Goal: Entertainment & Leisure: Consume media (video, audio)

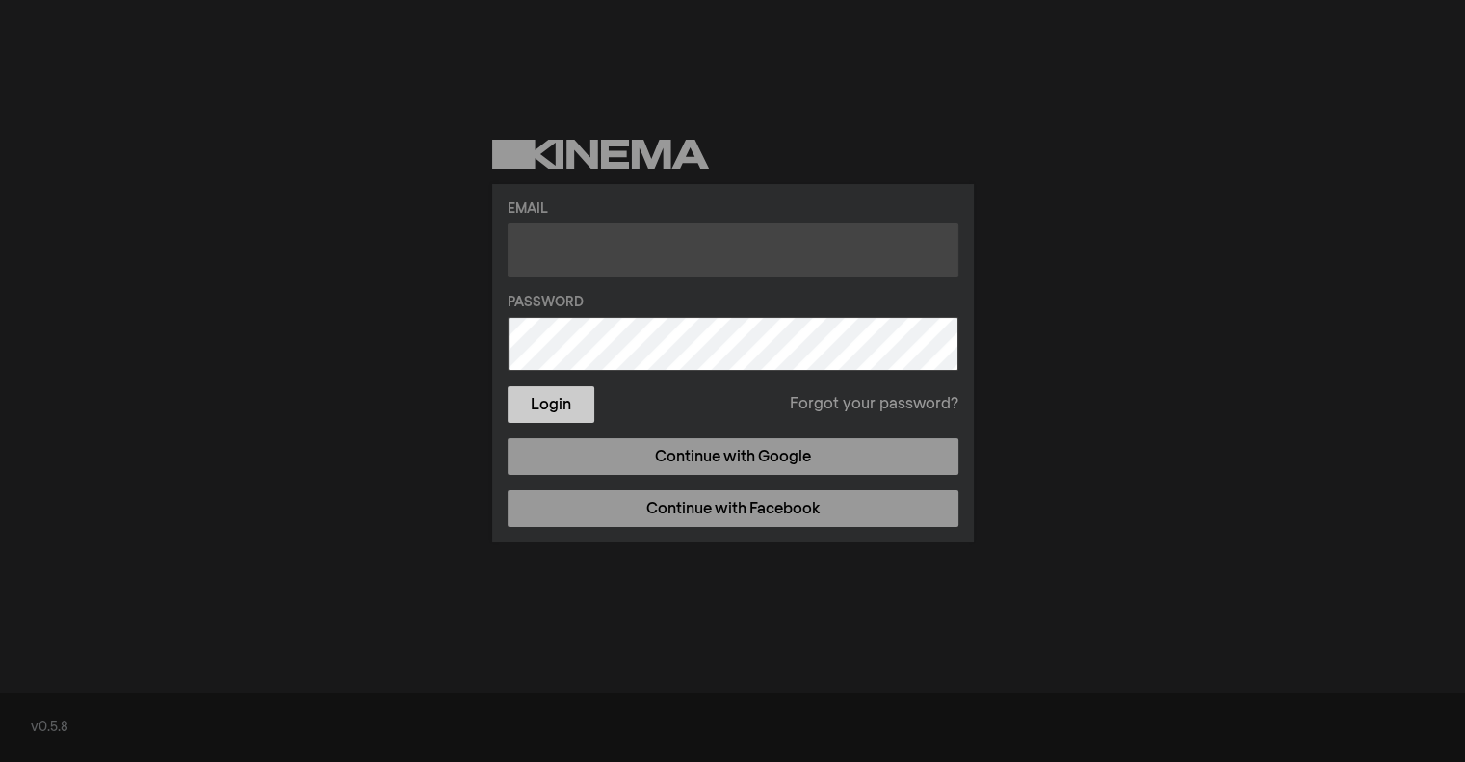
type input "[EMAIL_ADDRESS][DOMAIN_NAME]"
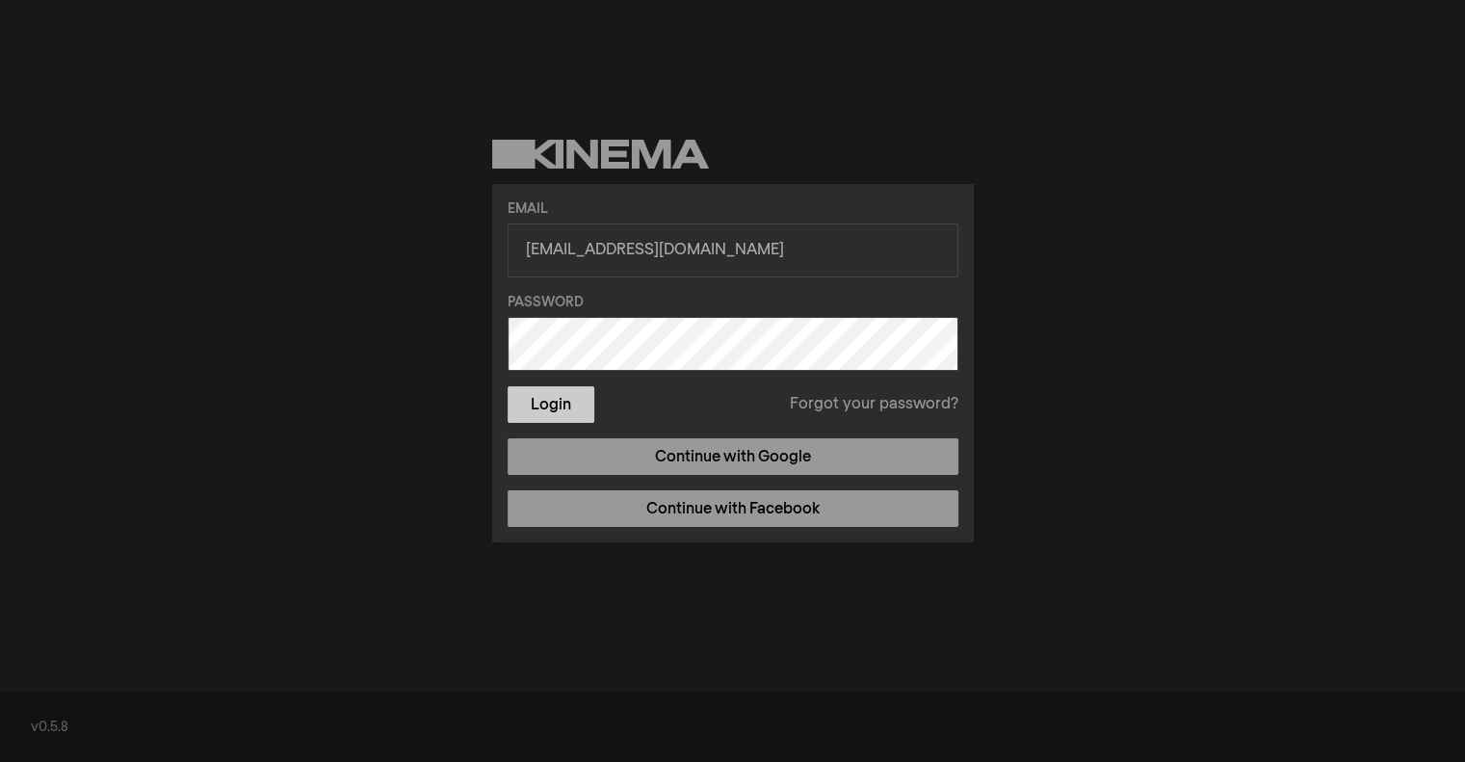
click at [582, 399] on button "Login" at bounding box center [550, 404] width 87 height 37
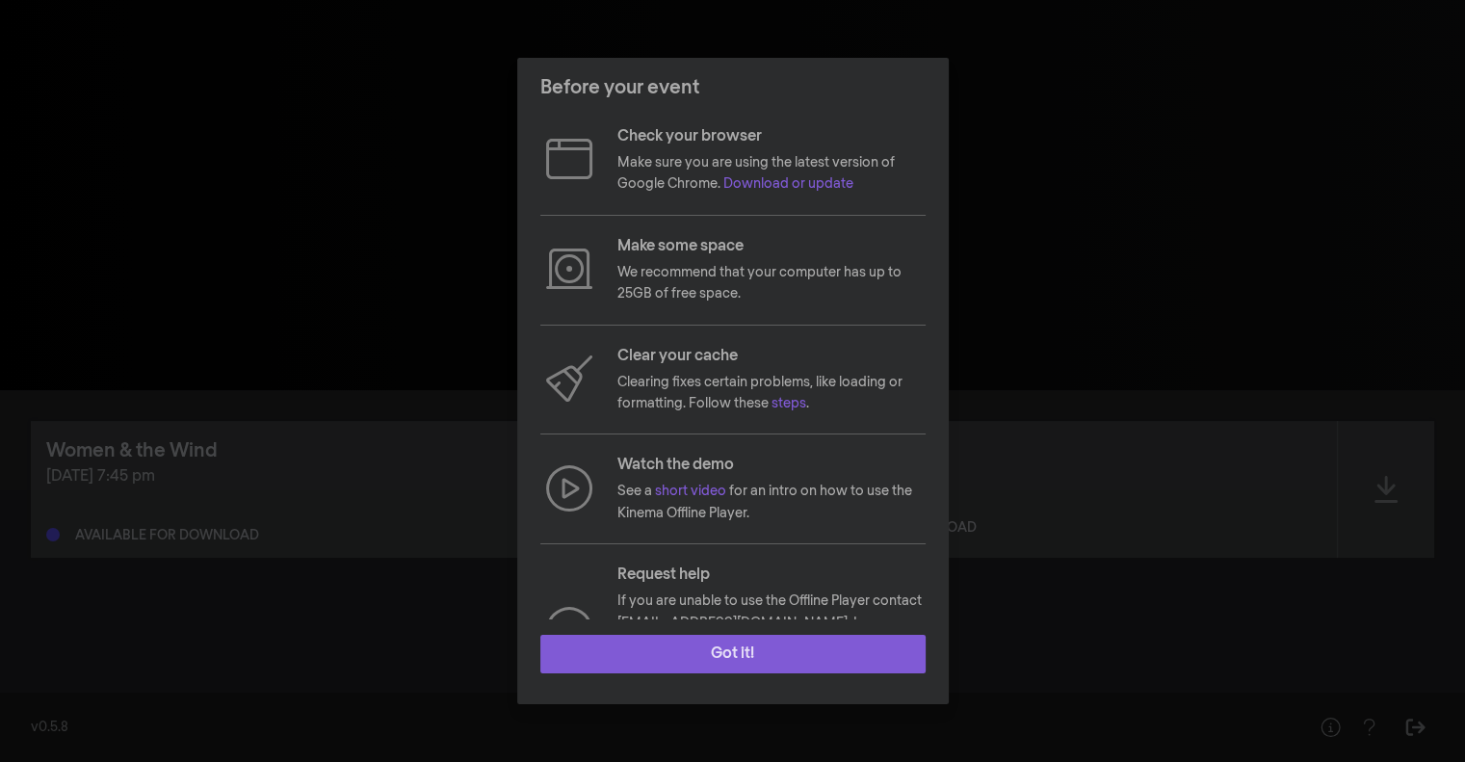
click at [723, 643] on button "Got it!" at bounding box center [732, 654] width 385 height 39
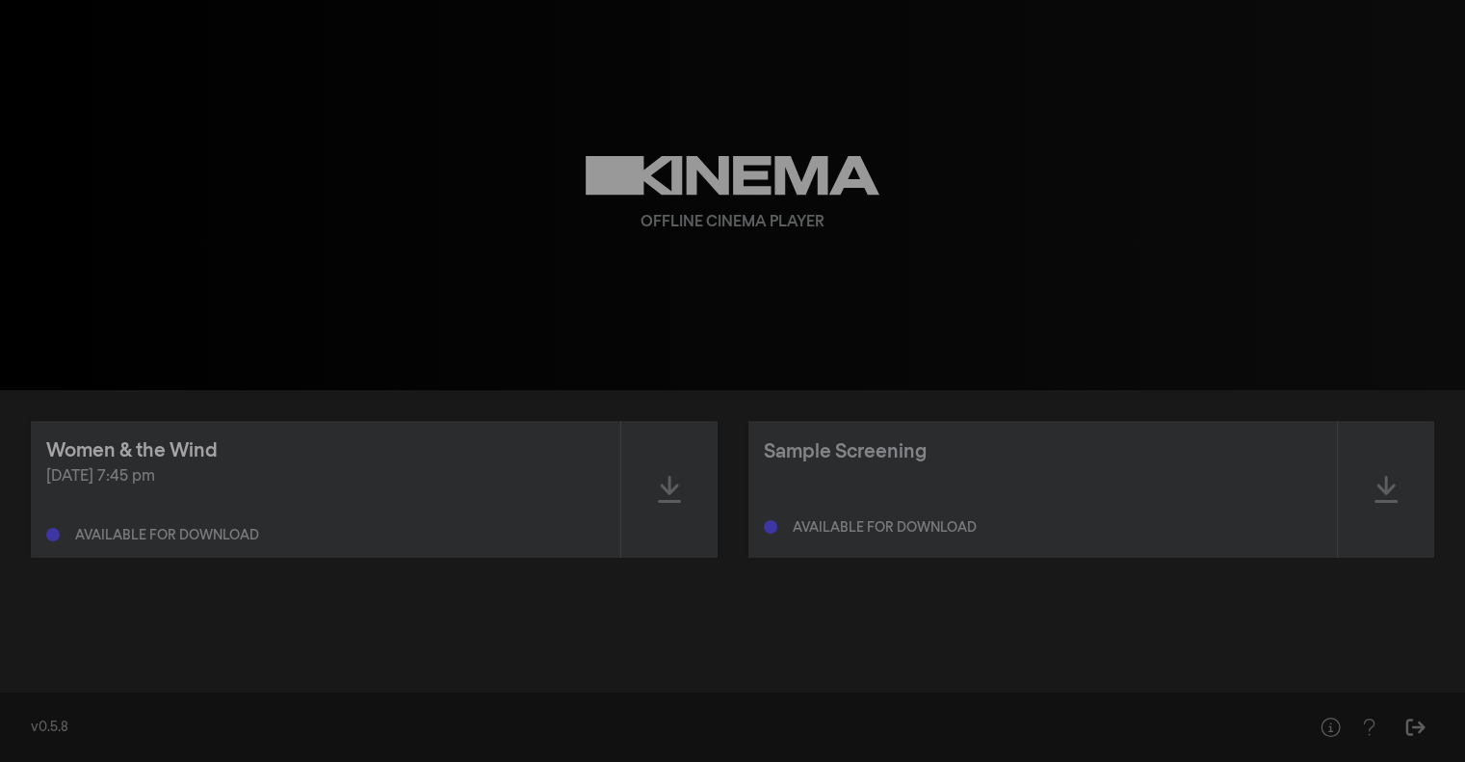
click at [161, 456] on div "Women & the Wind" at bounding box center [131, 450] width 171 height 29
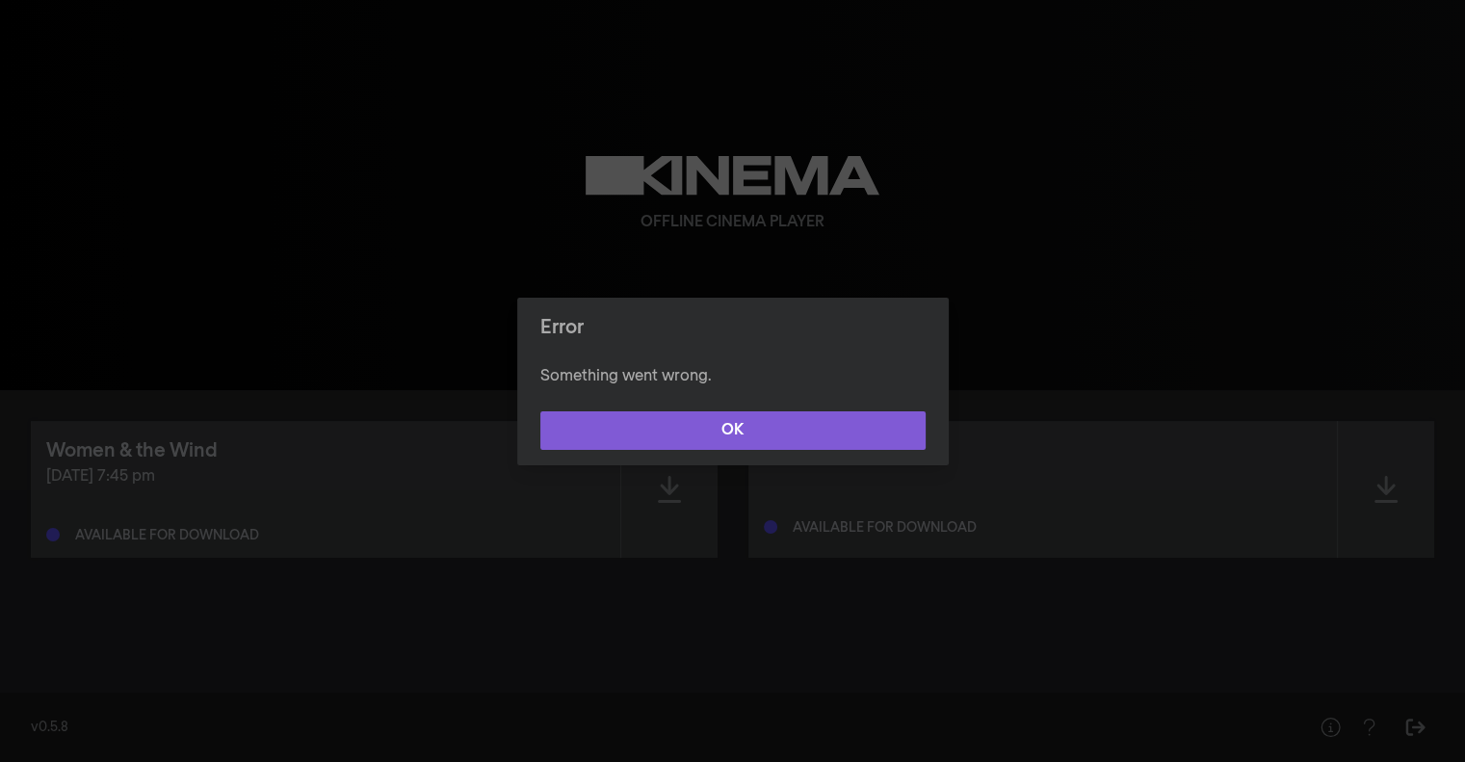
click at [614, 434] on button "OK" at bounding box center [732, 430] width 385 height 39
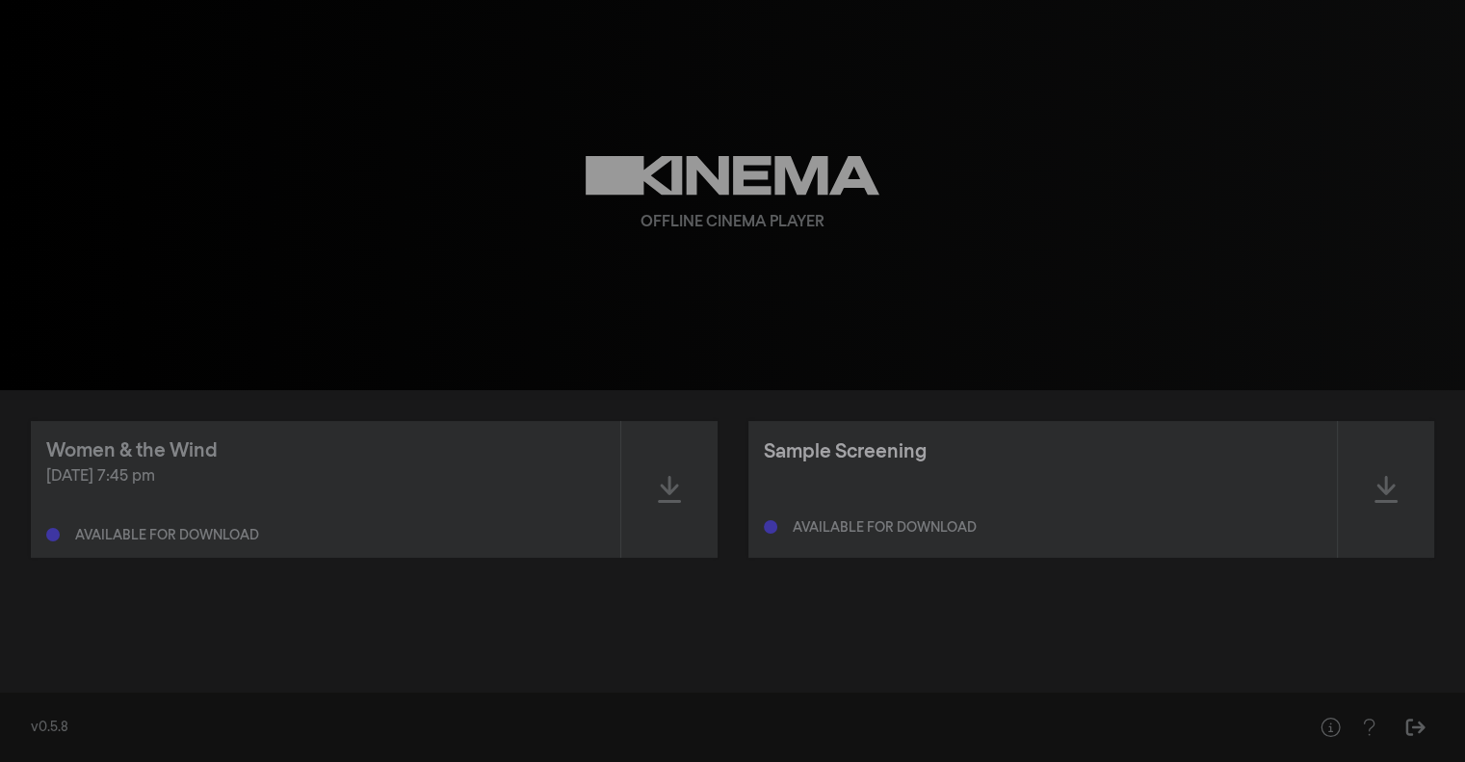
click at [811, 450] on div "Sample Screening" at bounding box center [845, 451] width 163 height 29
click at [842, 531] on div "Ready to play" at bounding box center [842, 527] width 99 height 13
click at [1406, 486] on div at bounding box center [1386, 489] width 96 height 137
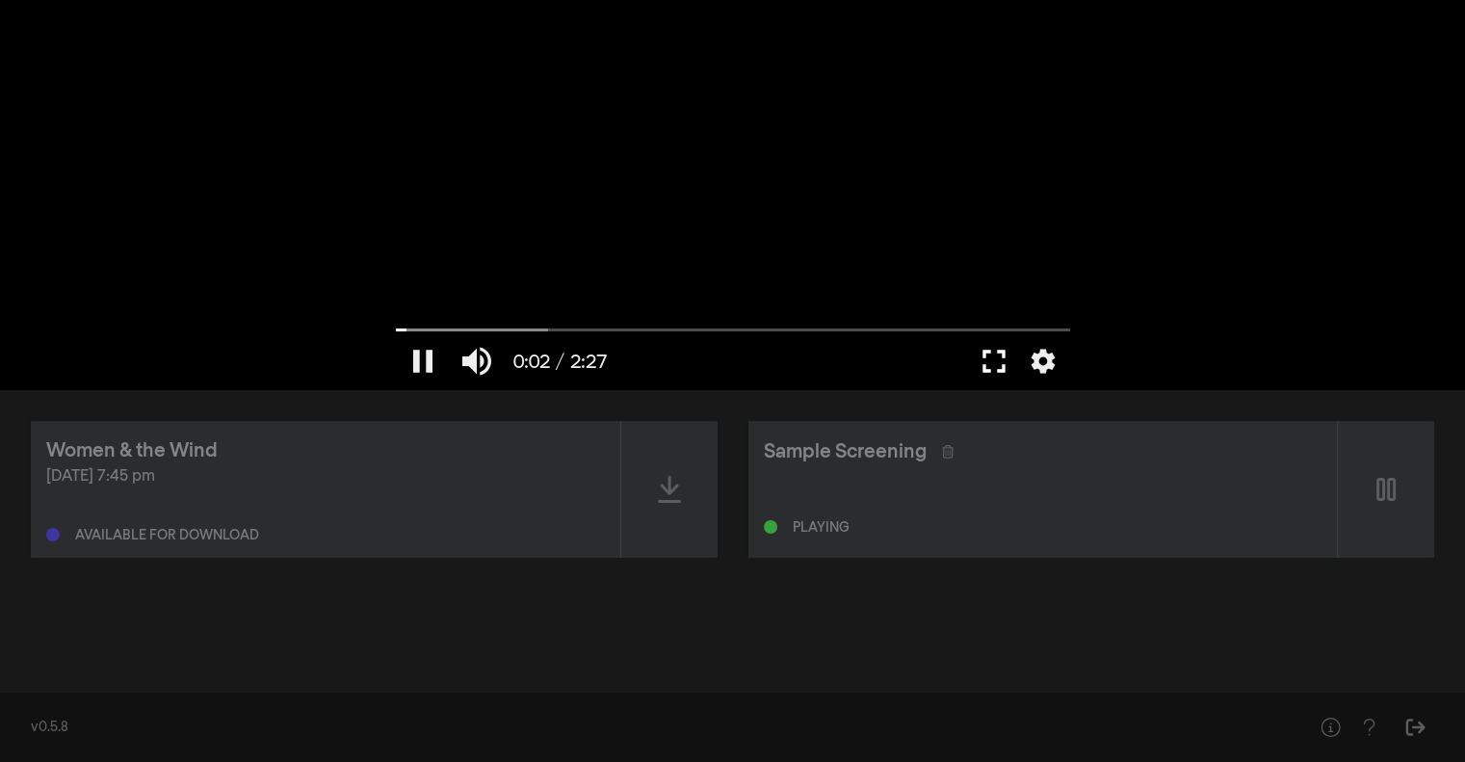
click at [1002, 361] on button "fullscreen" at bounding box center [994, 361] width 54 height 58
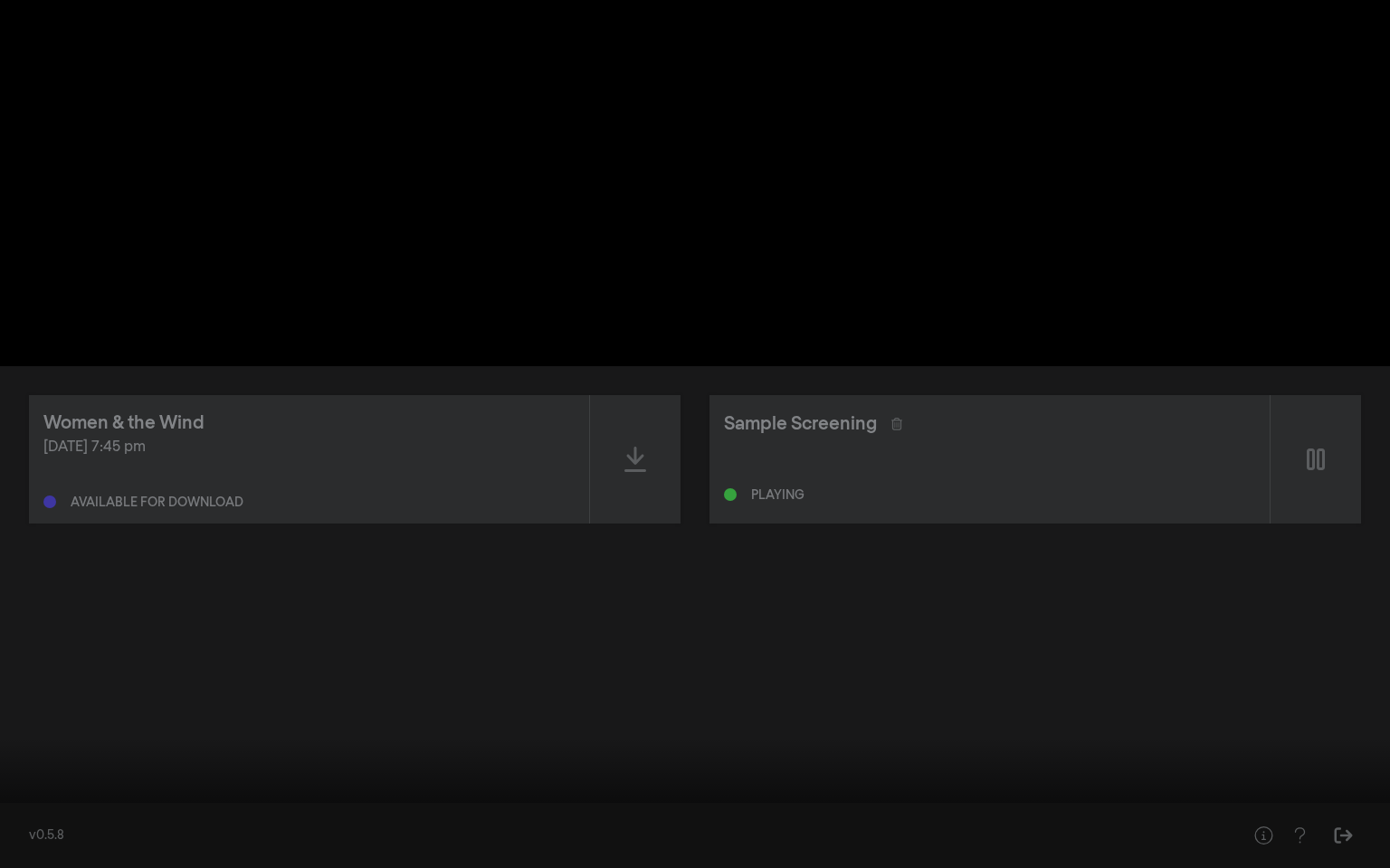
click at [1304, 715] on button "fullscreen_exit" at bounding box center [1309, 842] width 51 height 54
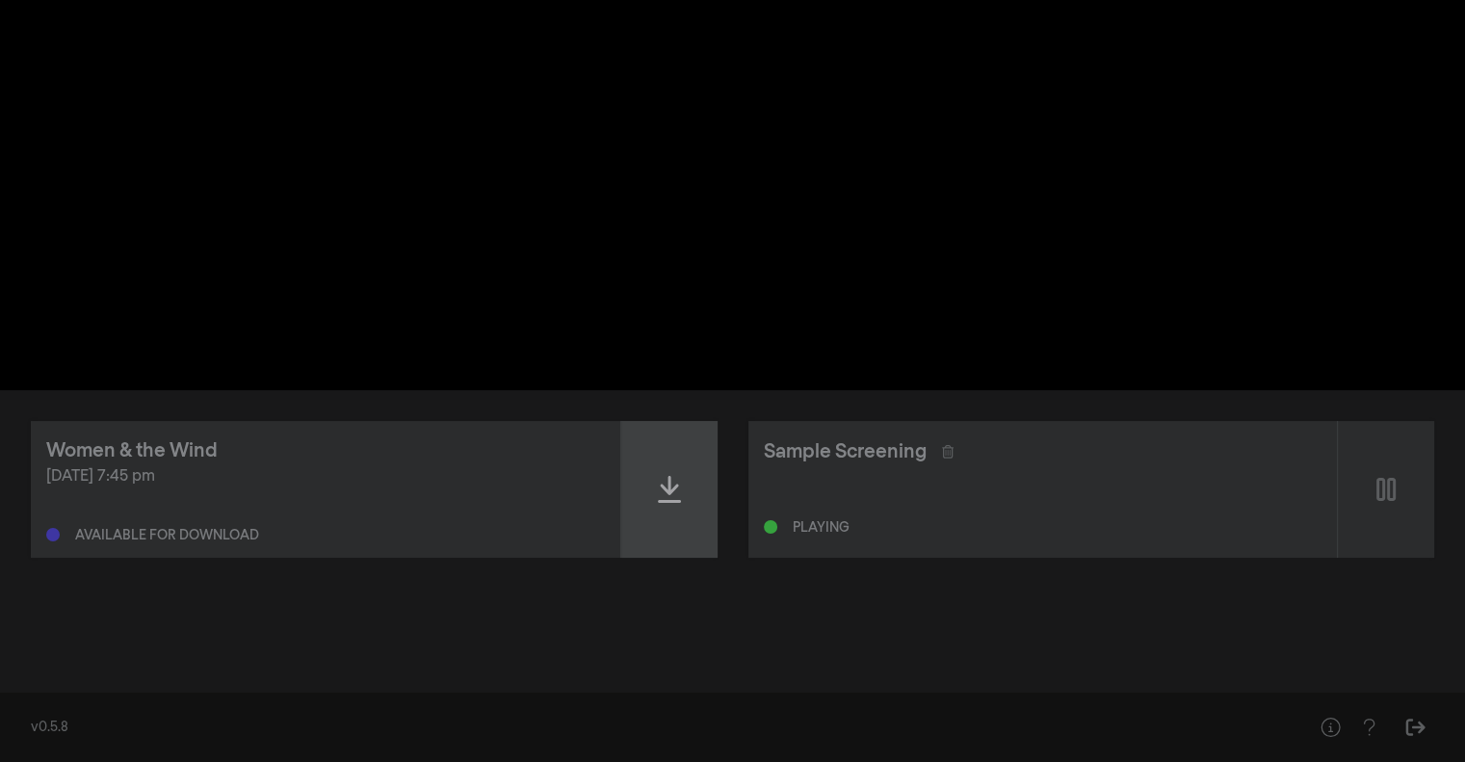
click at [652, 501] on div at bounding box center [669, 489] width 96 height 137
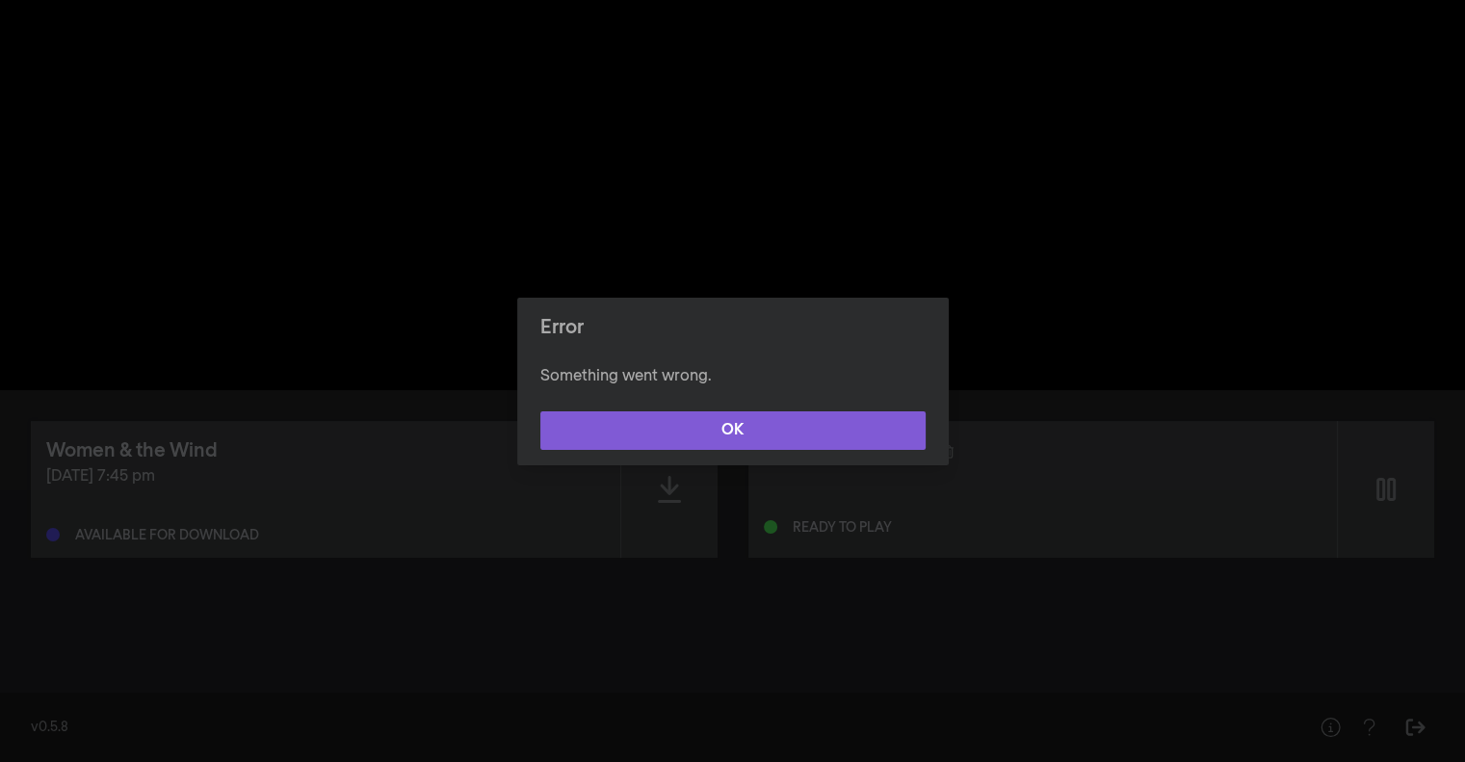
click at [693, 427] on button "OK" at bounding box center [732, 430] width 385 height 39
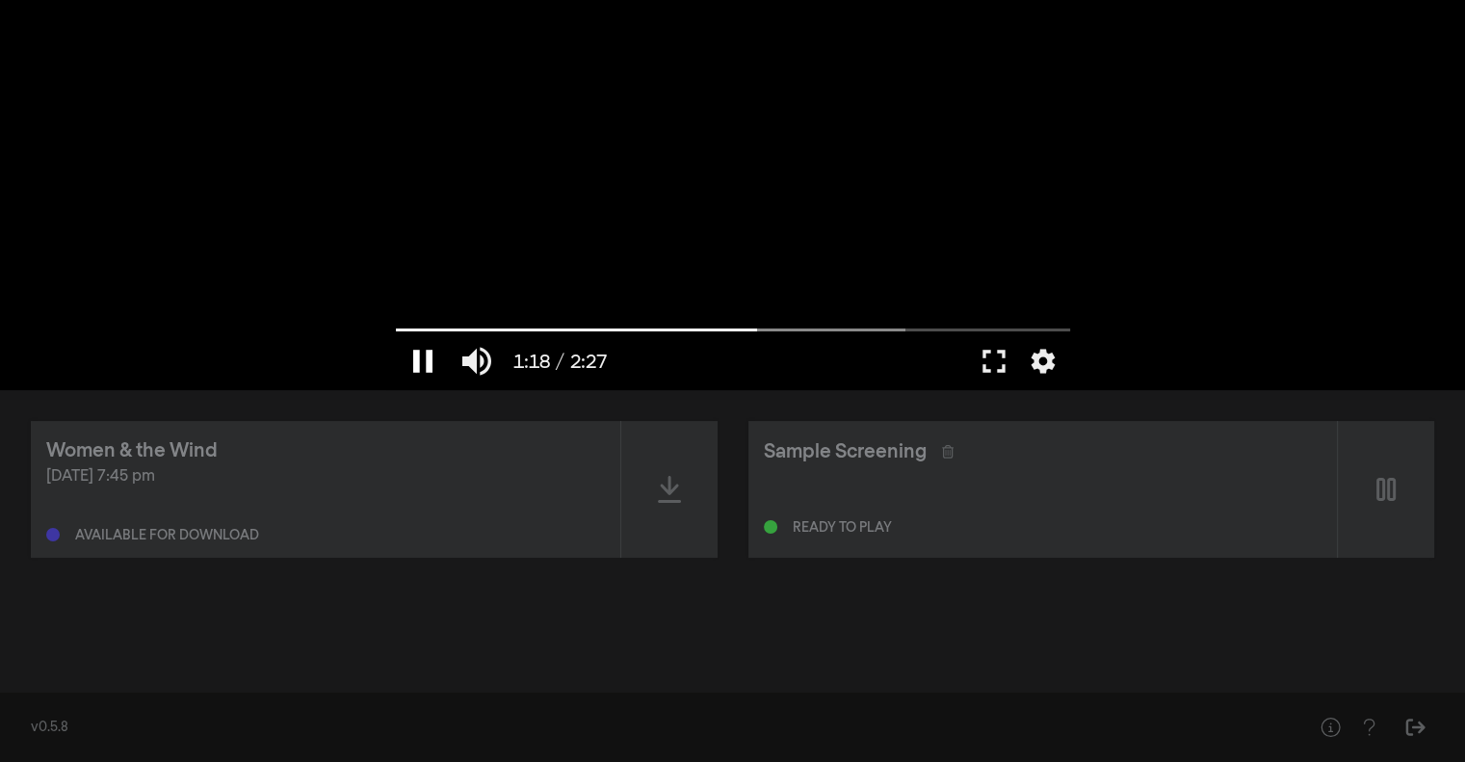
click at [420, 360] on button "pause" at bounding box center [423, 361] width 54 height 58
type input "79.134734"
click at [171, 445] on div "Women & the Wind" at bounding box center [131, 450] width 171 height 29
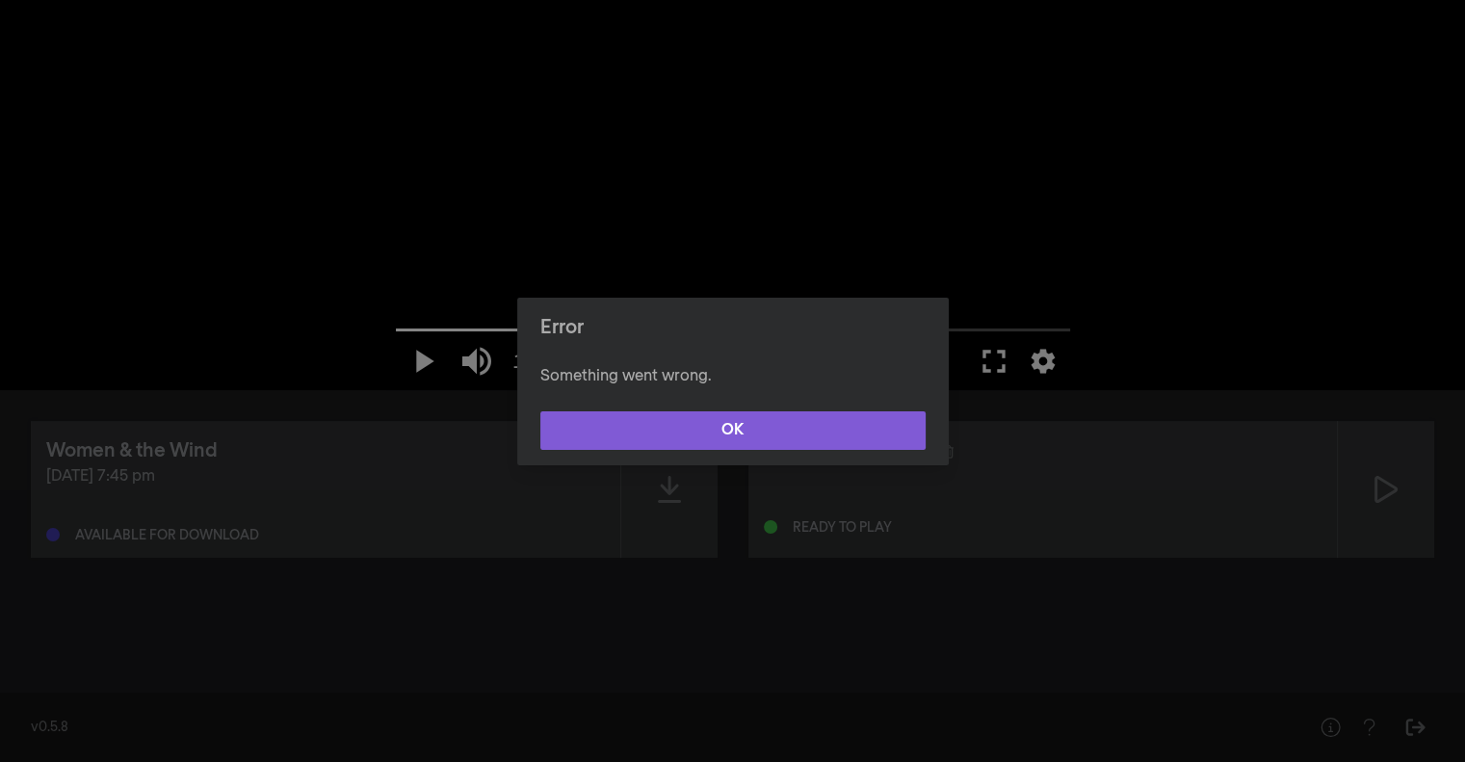
click at [632, 418] on button "OK" at bounding box center [732, 430] width 385 height 39
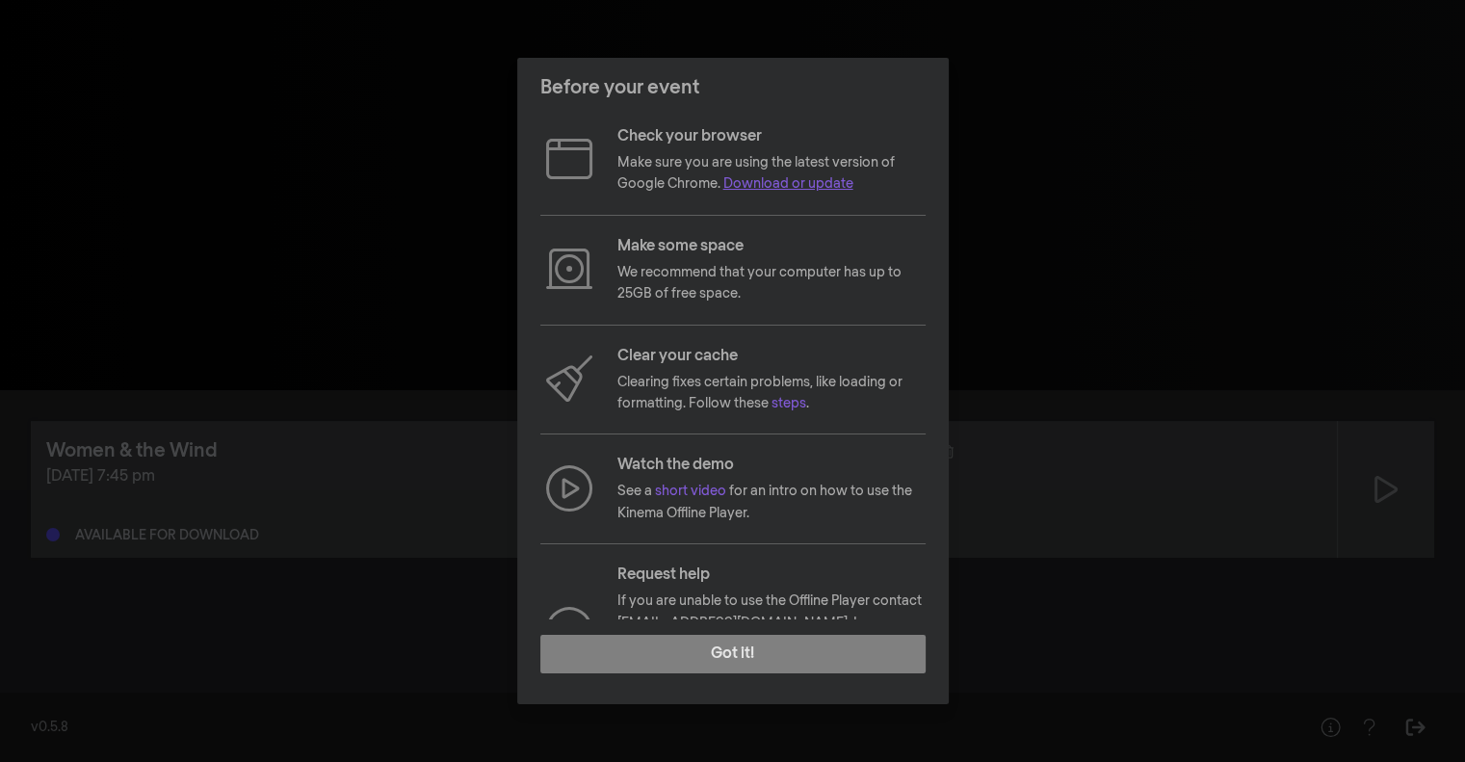
click at [813, 186] on link "Download or update" at bounding box center [788, 183] width 130 height 13
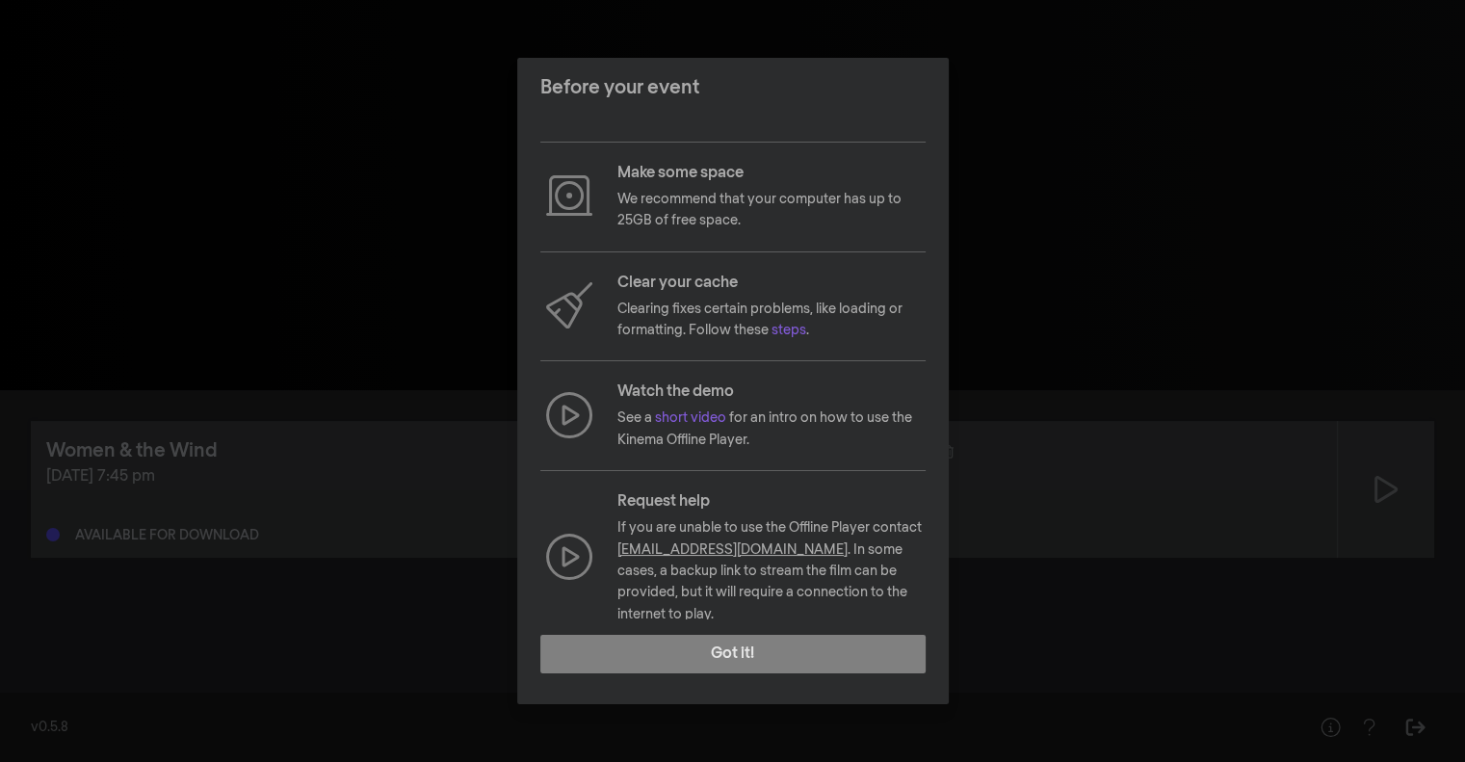
scroll to position [85, 0]
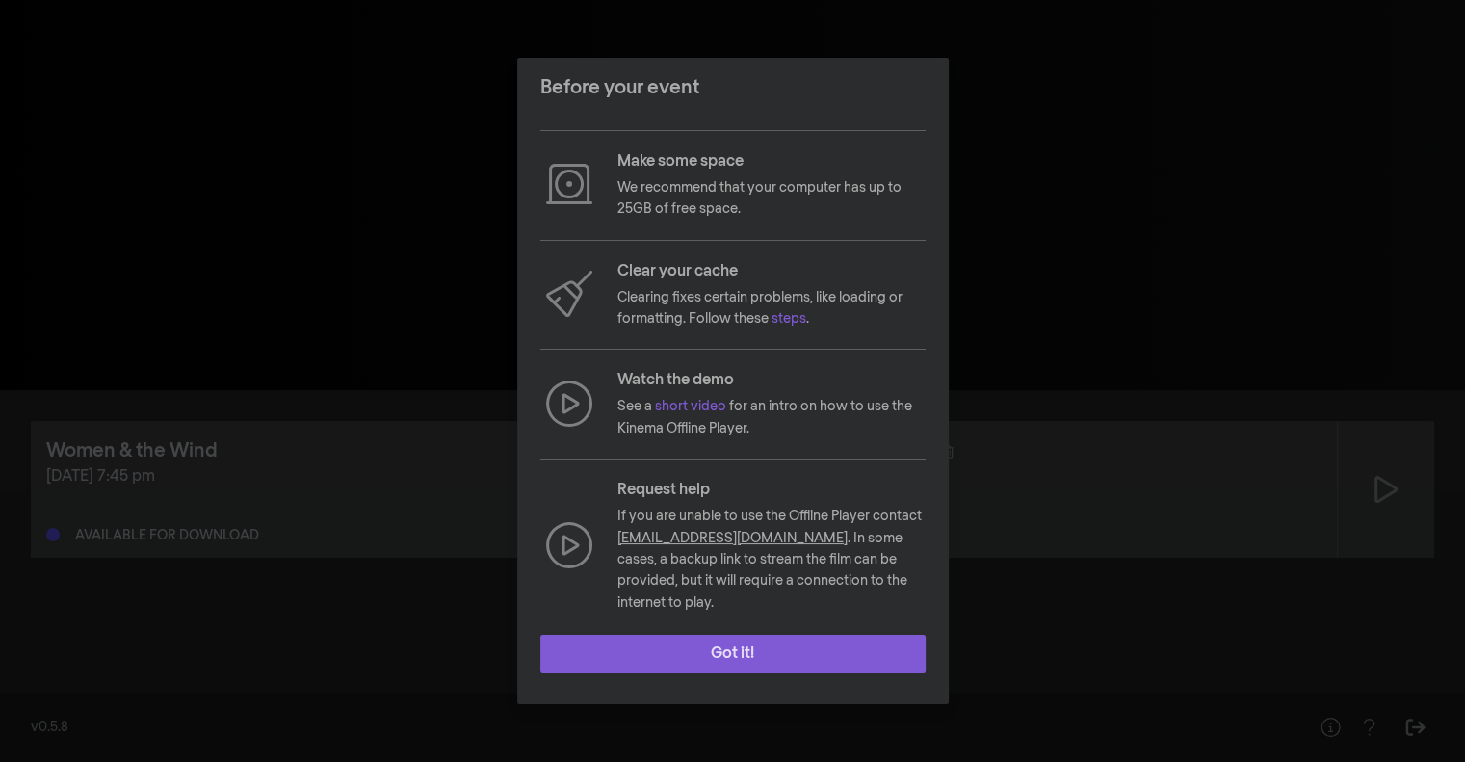
click at [736, 658] on button "Got it!" at bounding box center [732, 654] width 385 height 39
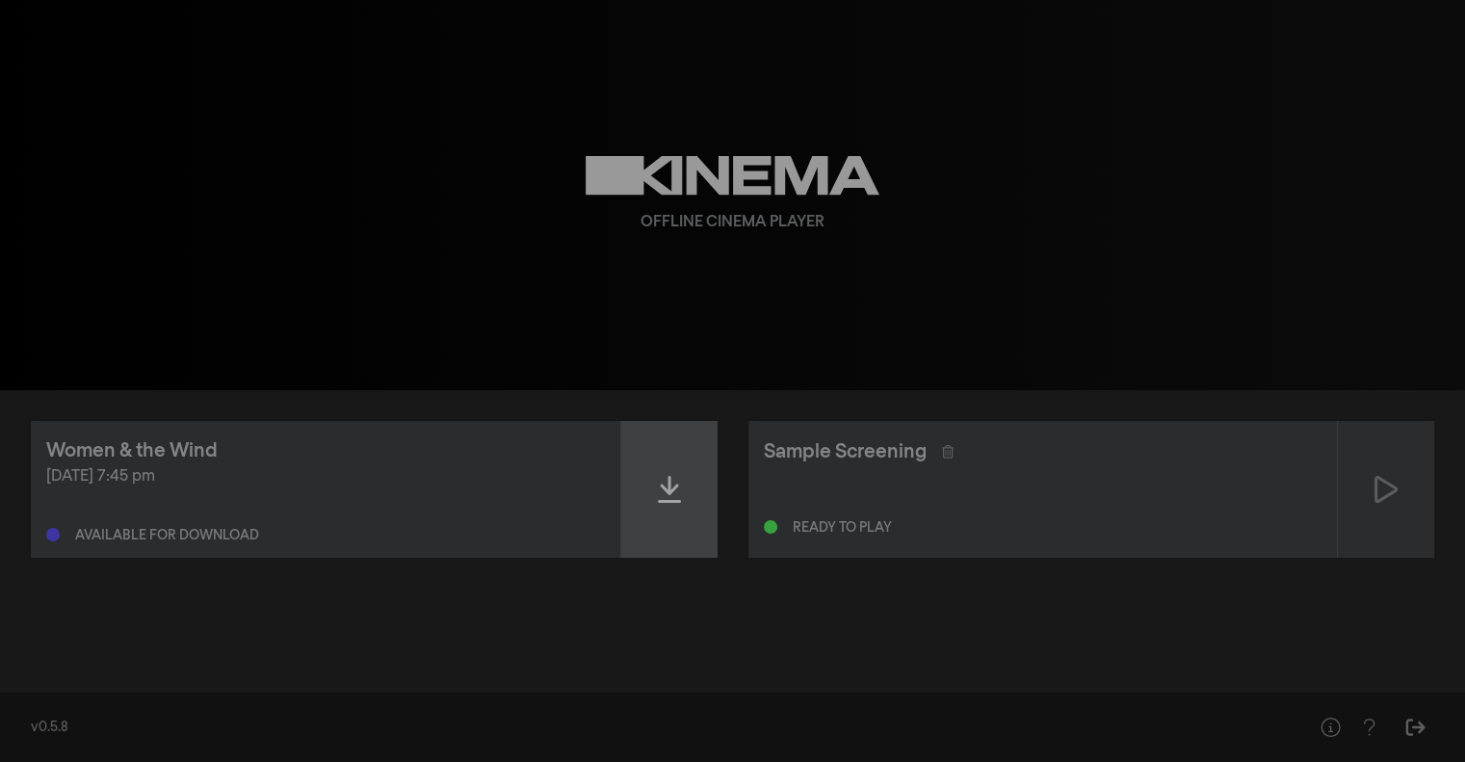
click at [643, 470] on div at bounding box center [669, 489] width 96 height 137
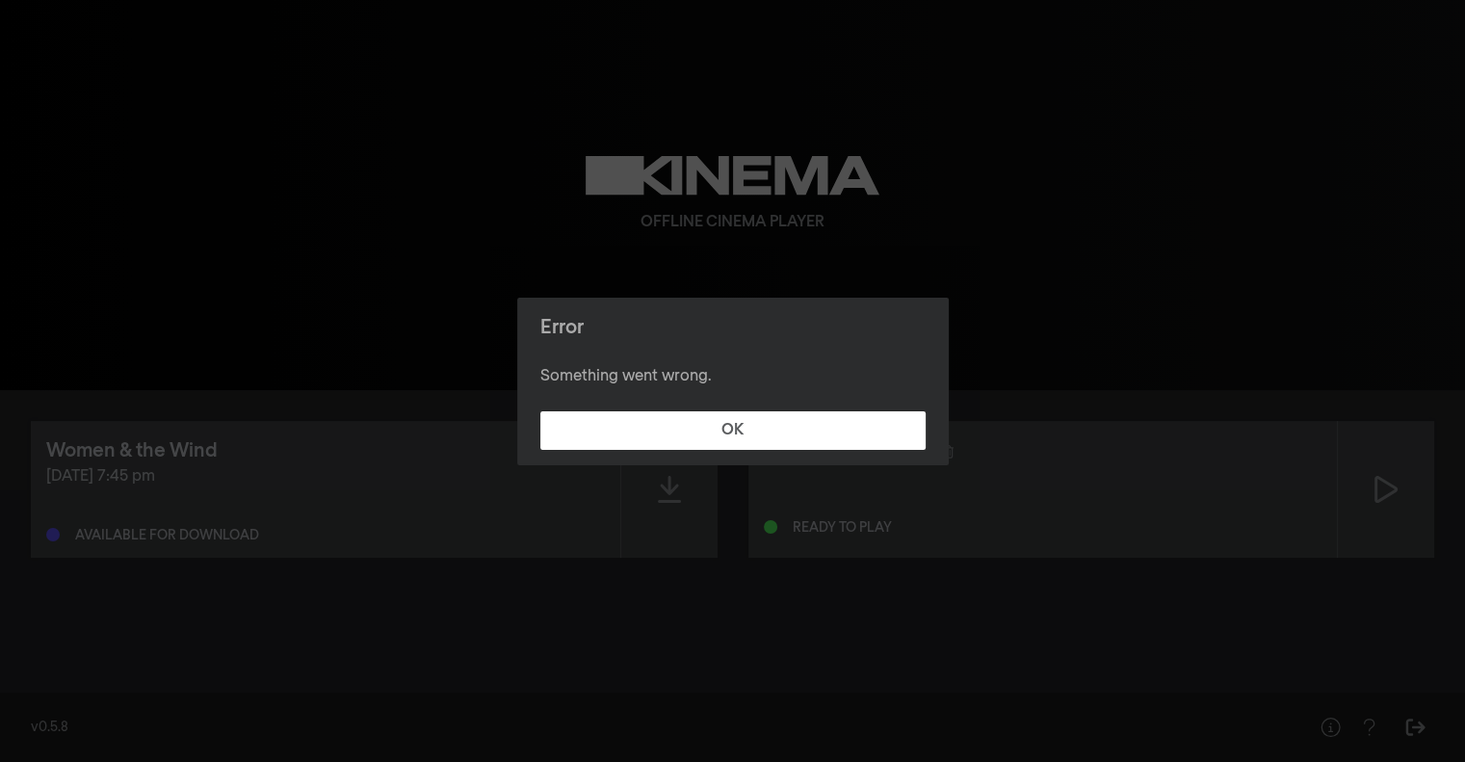
click at [716, 408] on footer "OK" at bounding box center [732, 430] width 431 height 69
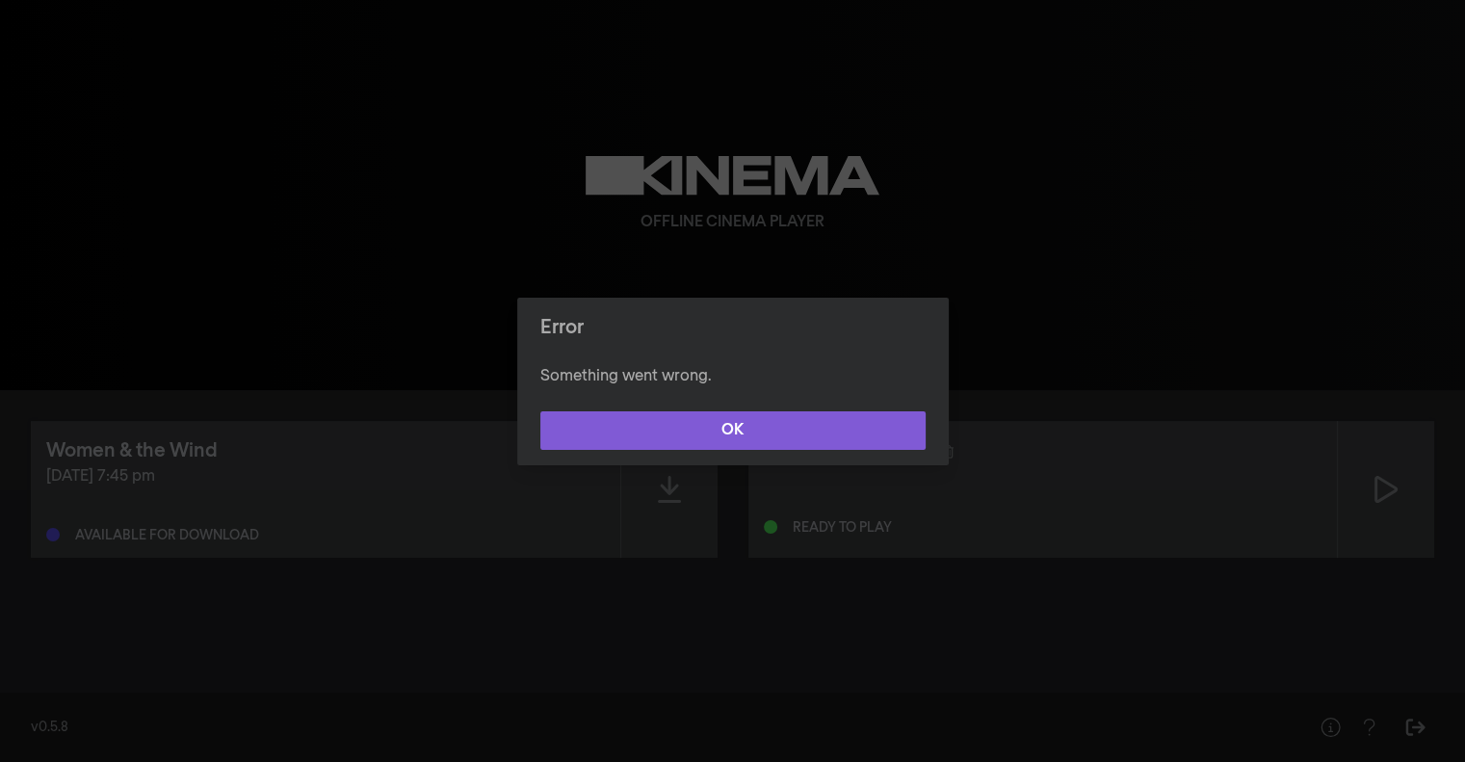
click at [698, 424] on button "OK" at bounding box center [732, 430] width 385 height 39
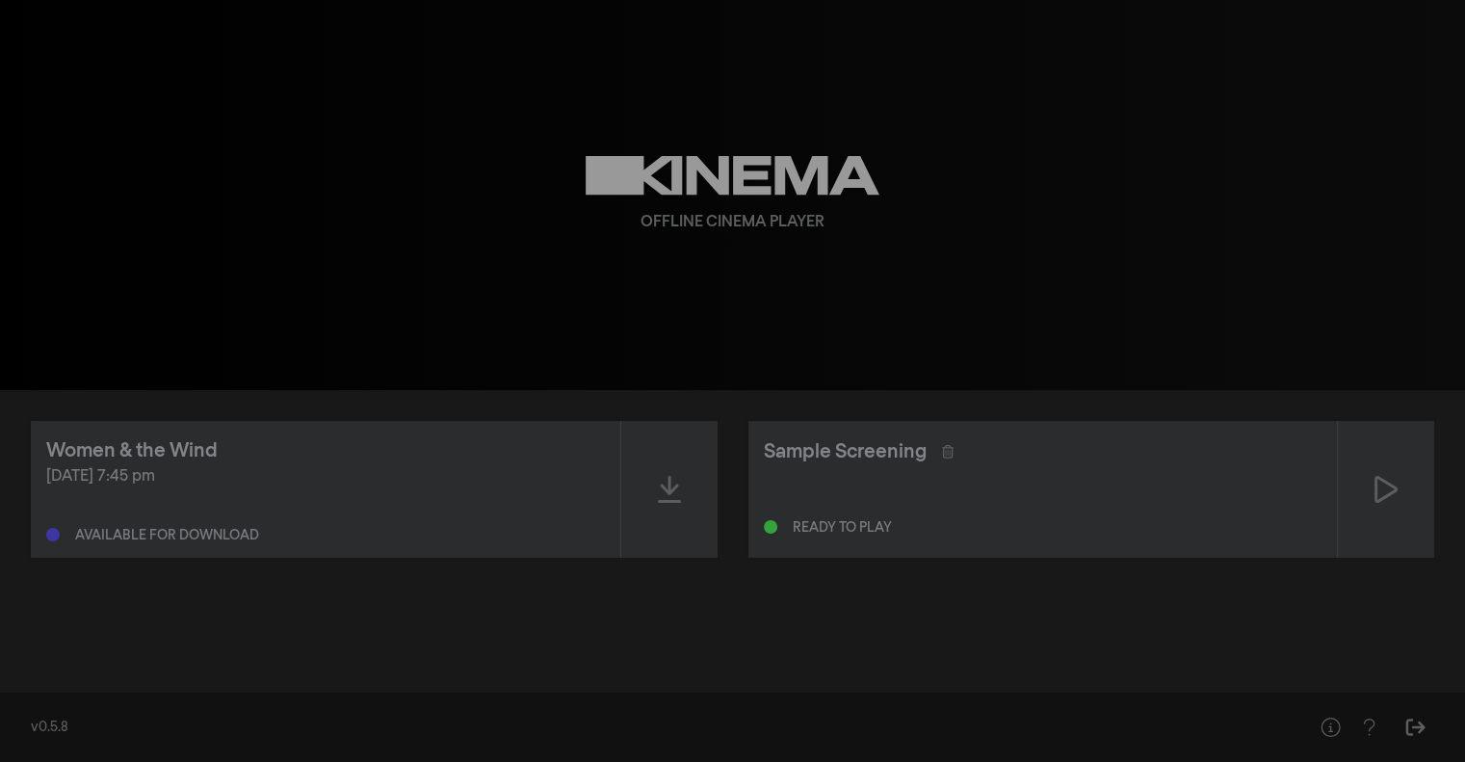
click at [309, 439] on div "Women & the Wind" at bounding box center [325, 450] width 559 height 29
click at [164, 450] on div "Women & the Wind" at bounding box center [131, 450] width 171 height 29
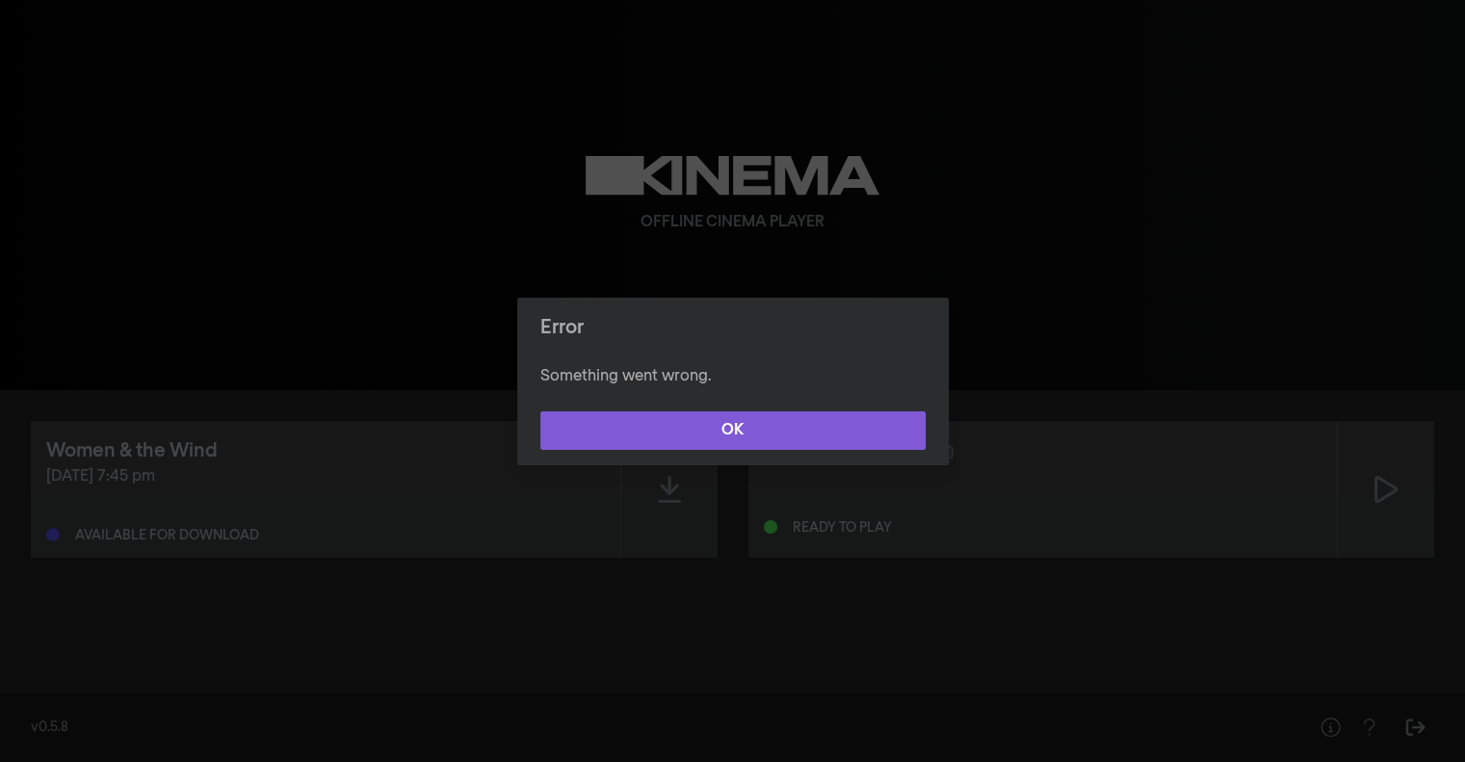
click at [612, 436] on button "OK" at bounding box center [732, 430] width 385 height 39
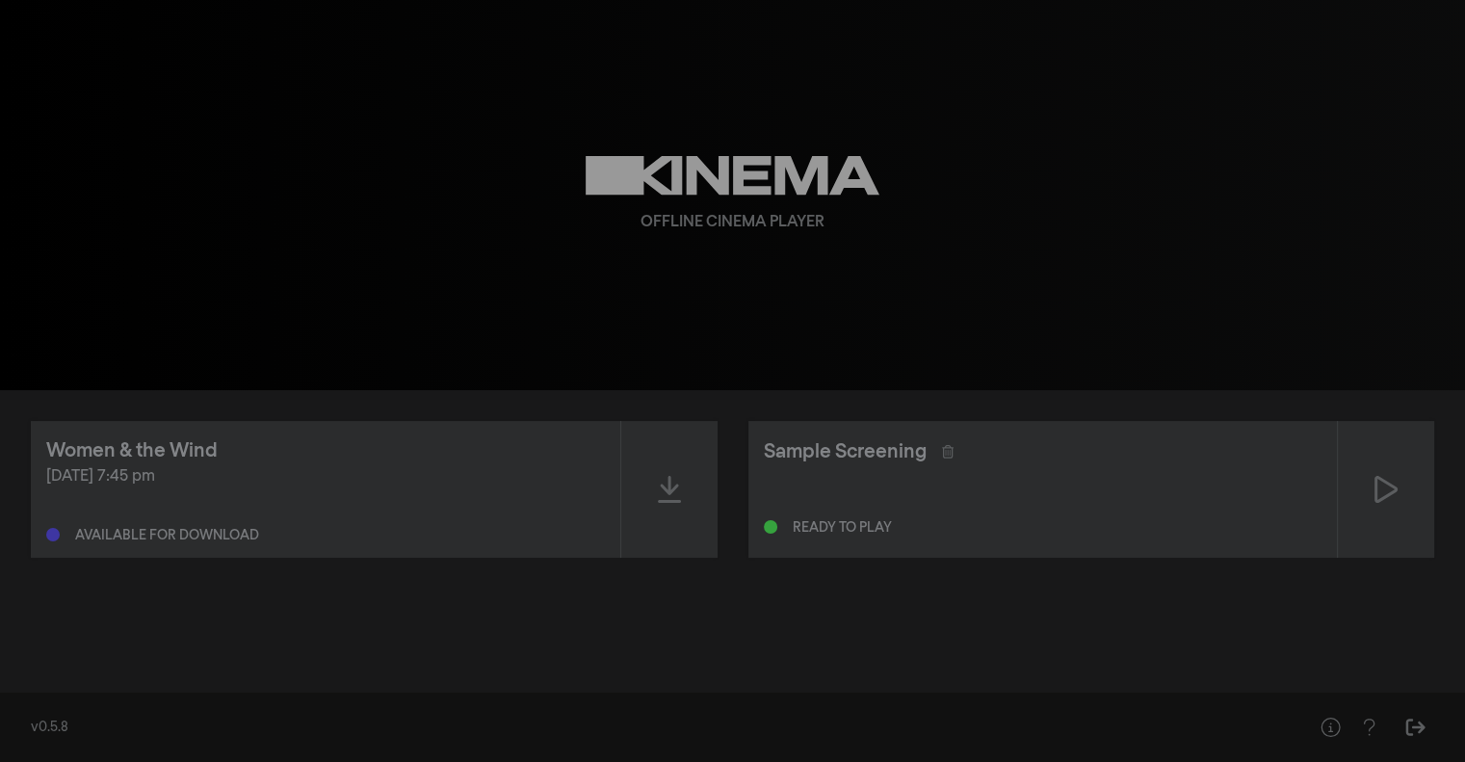
click at [67, 537] on div at bounding box center [60, 534] width 29 height 13
click at [97, 445] on div "Women & the Wind" at bounding box center [131, 450] width 171 height 29
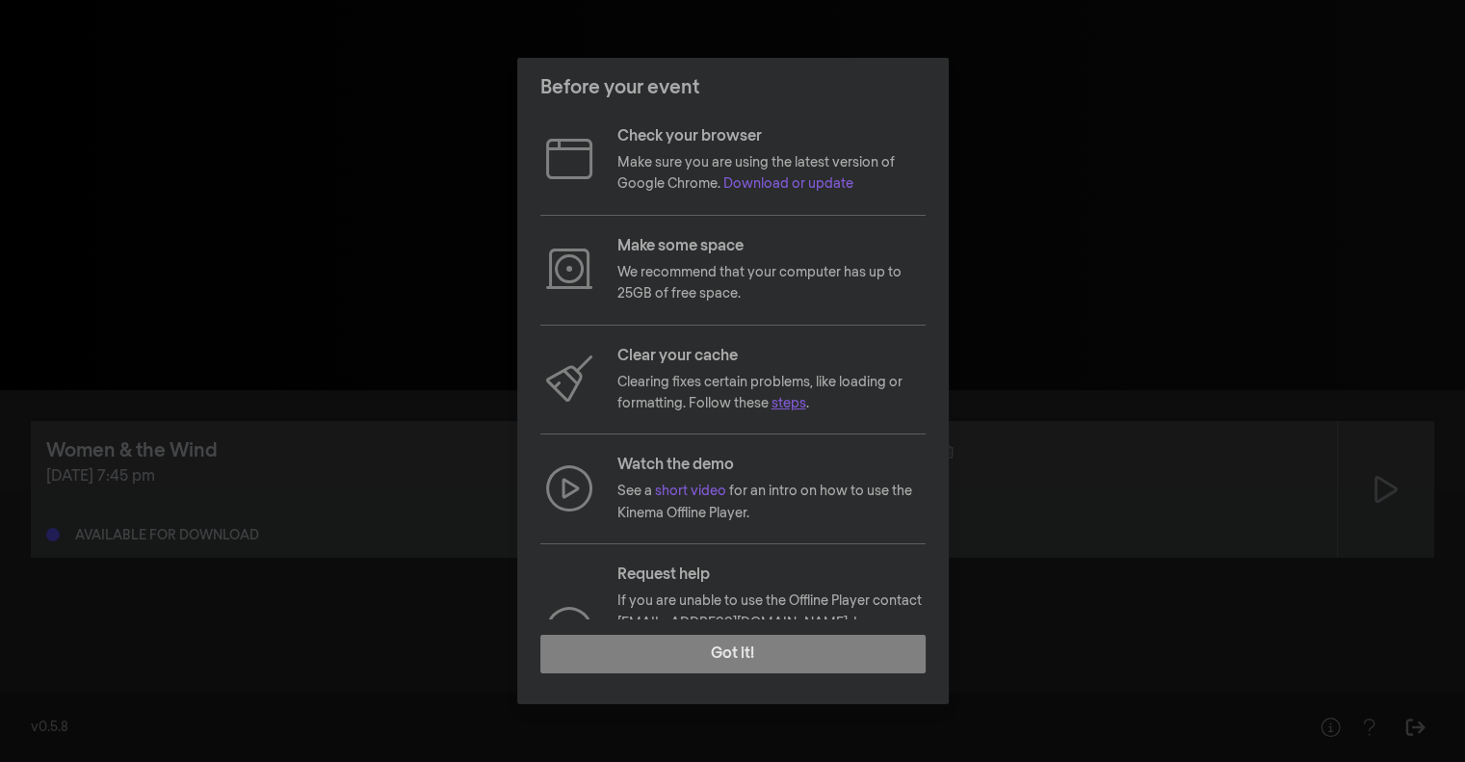
click at [793, 404] on link "steps" at bounding box center [788, 403] width 35 height 13
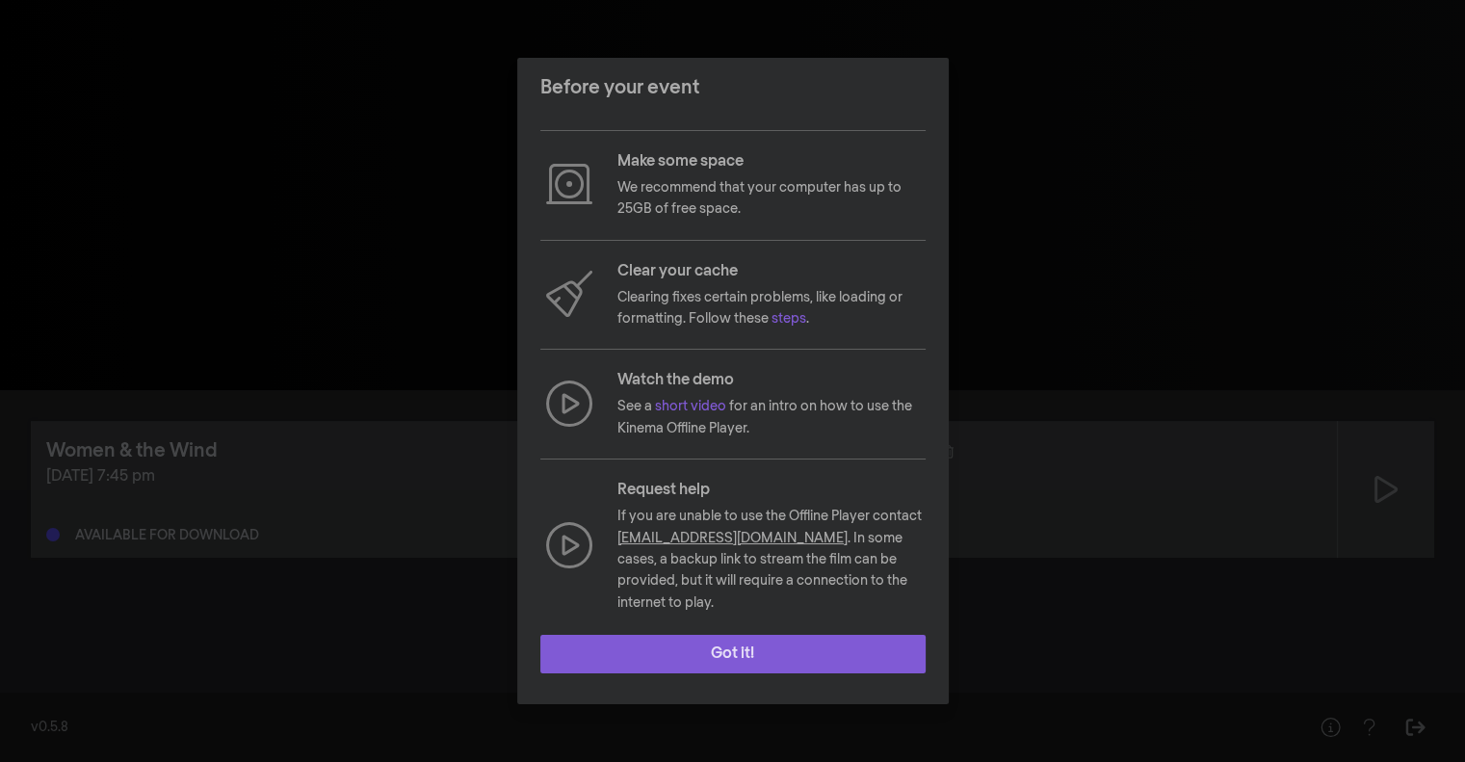
click at [731, 651] on button "Got it!" at bounding box center [732, 654] width 385 height 39
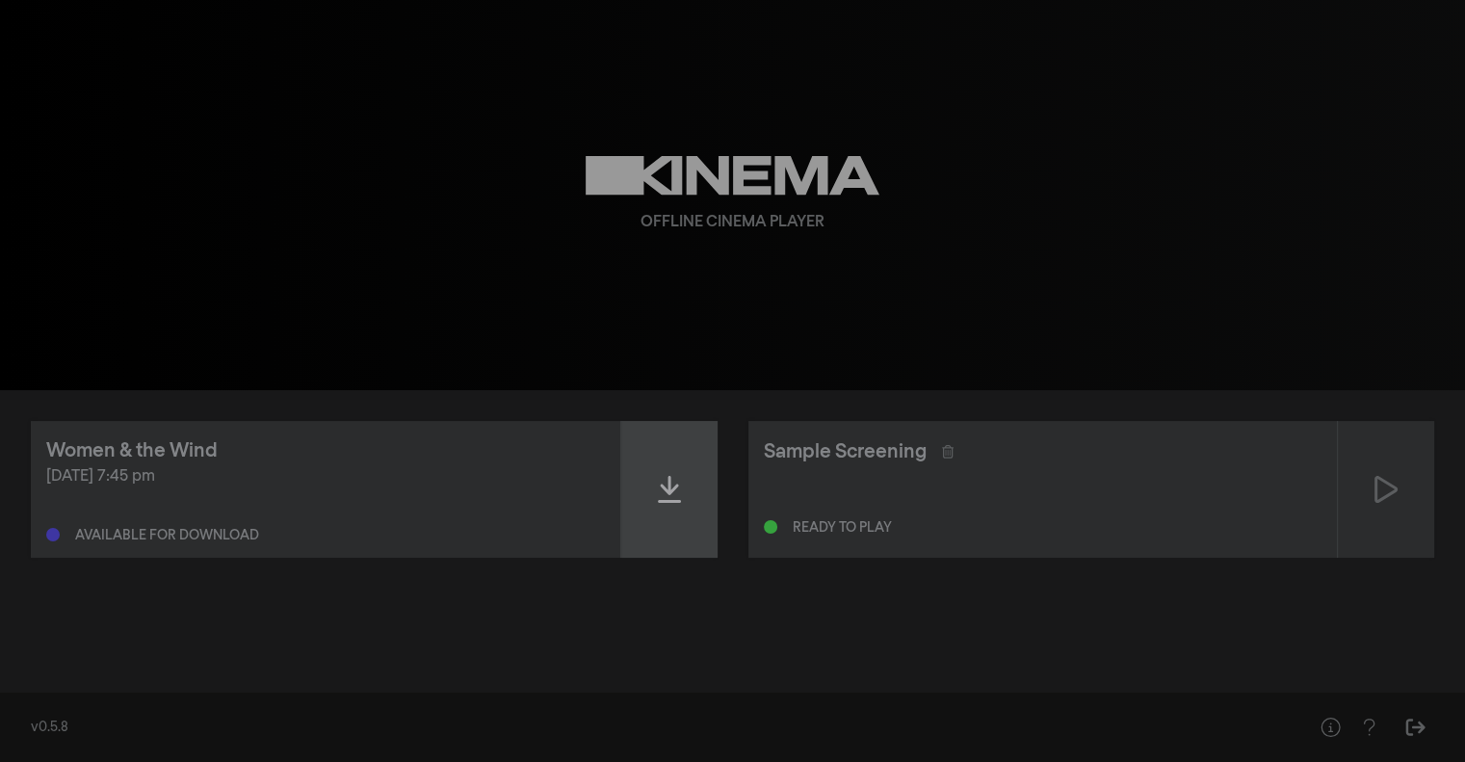
click at [664, 493] on icon at bounding box center [669, 489] width 23 height 31
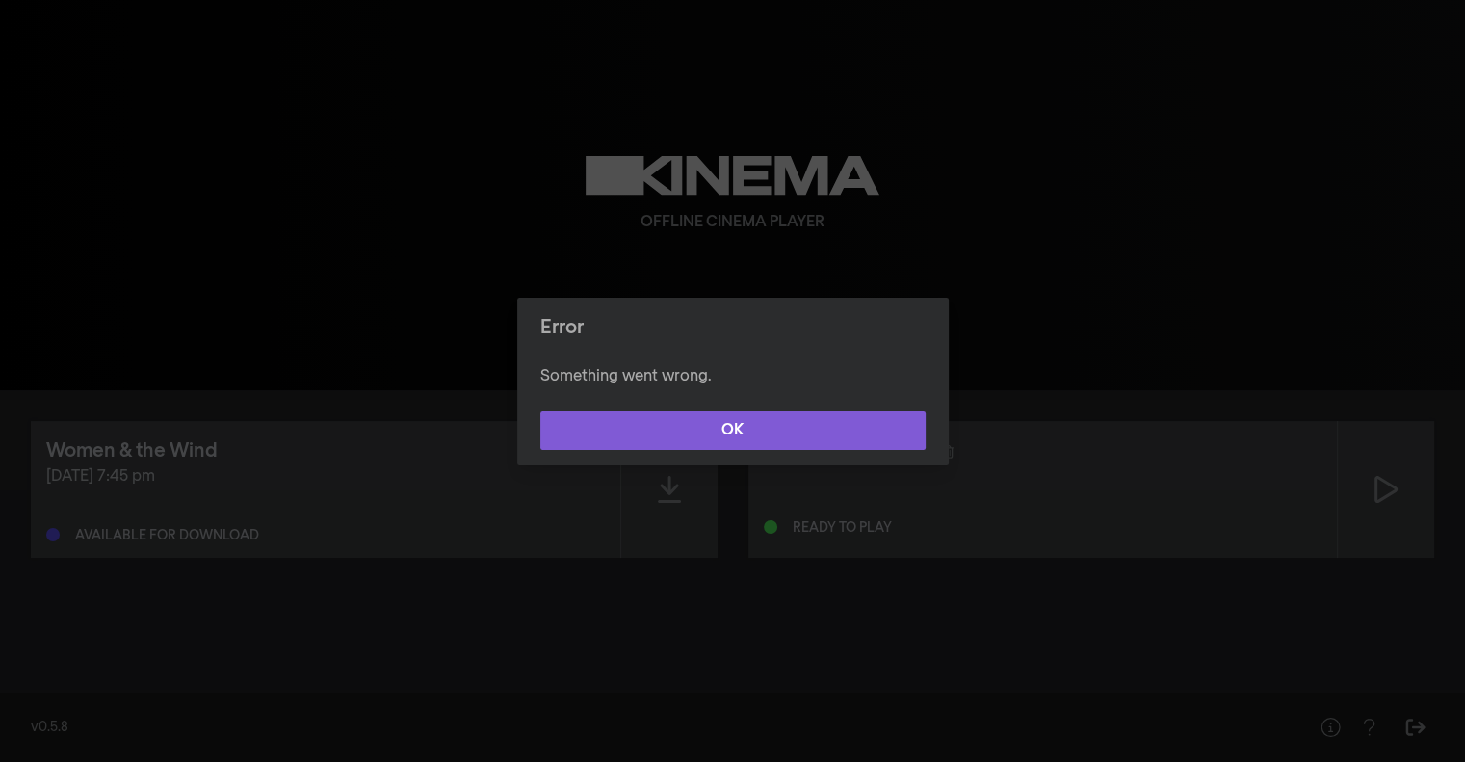
click at [716, 423] on button "OK" at bounding box center [732, 430] width 385 height 39
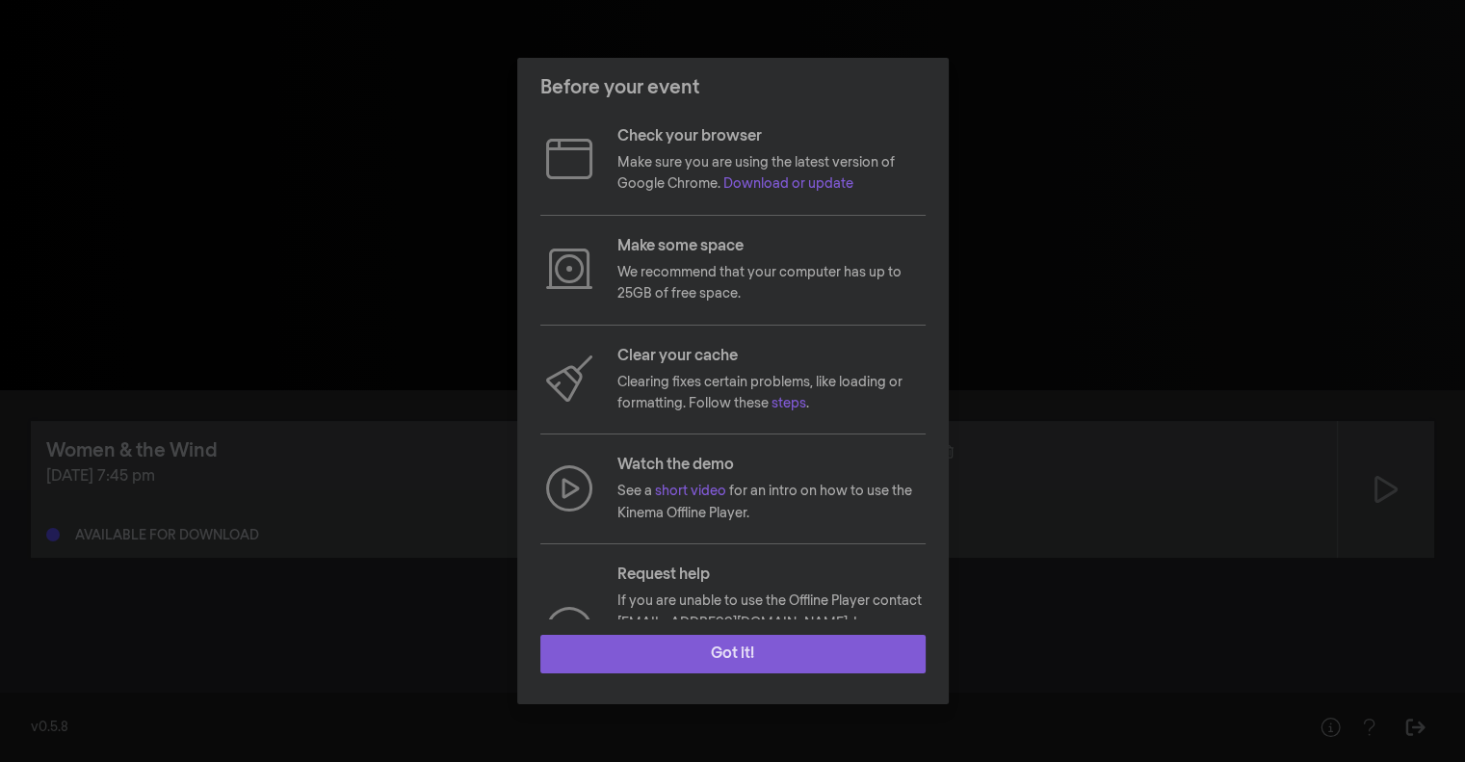
click at [733, 670] on button "Got it!" at bounding box center [732, 654] width 385 height 39
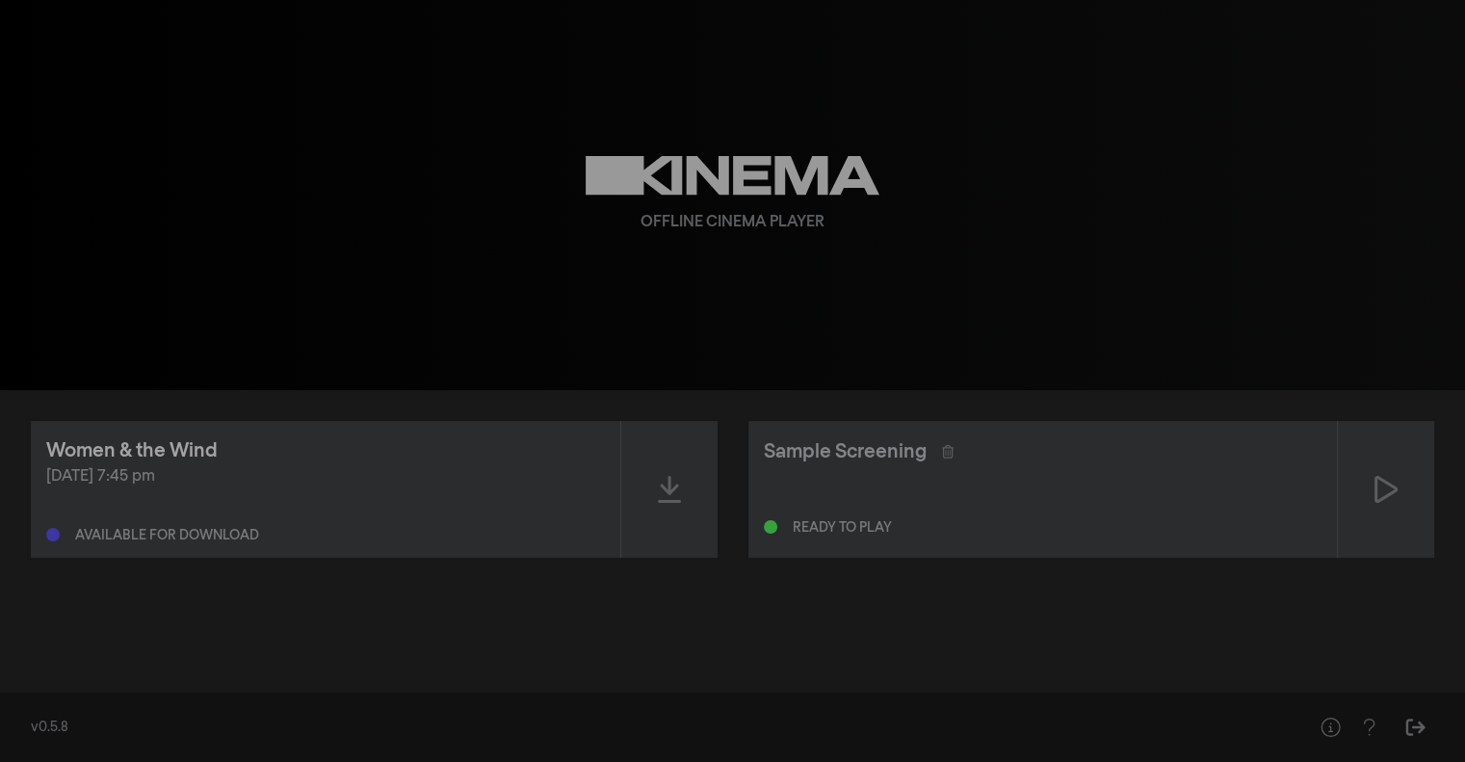
click at [168, 446] on div "Women & the Wind" at bounding box center [131, 450] width 171 height 29
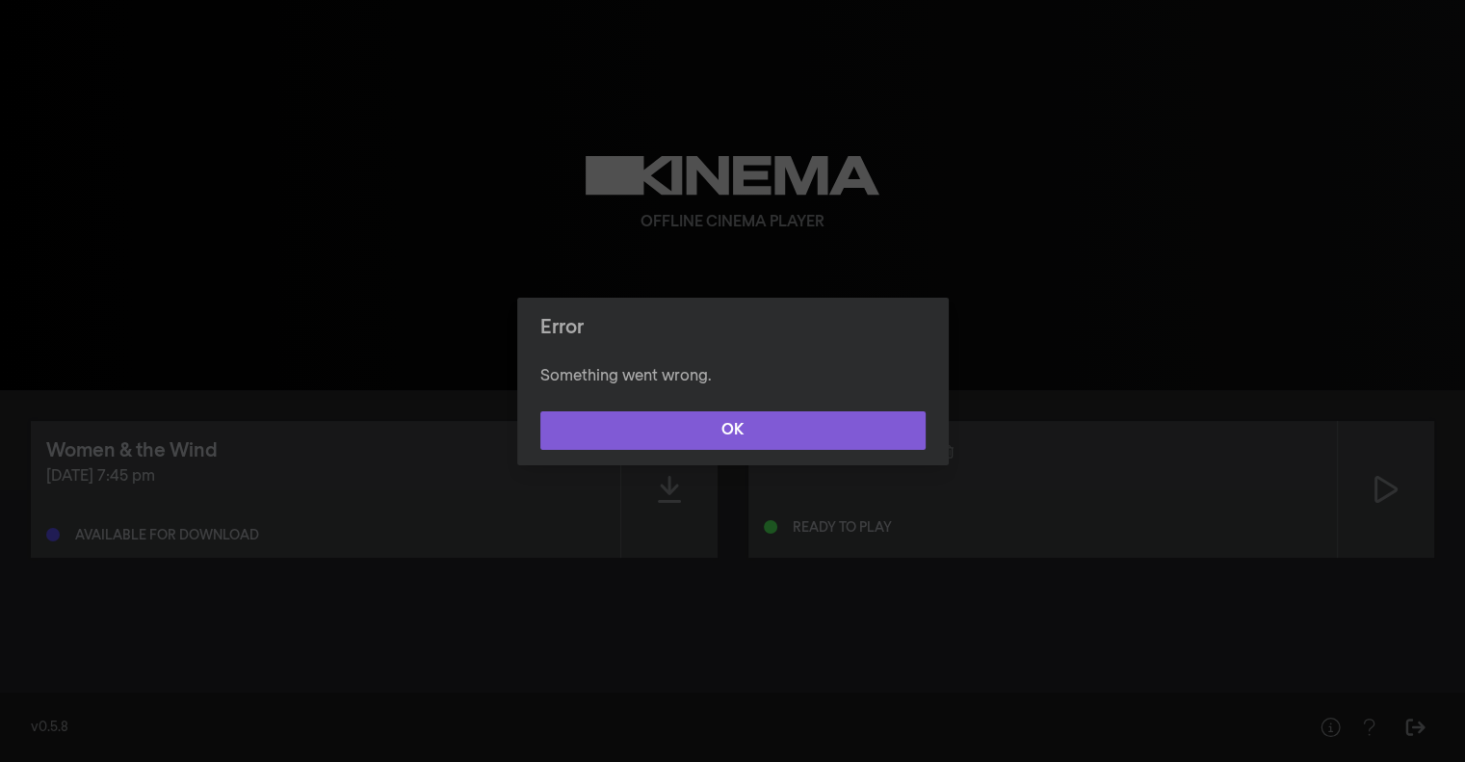
click at [647, 439] on button "OK" at bounding box center [732, 430] width 385 height 39
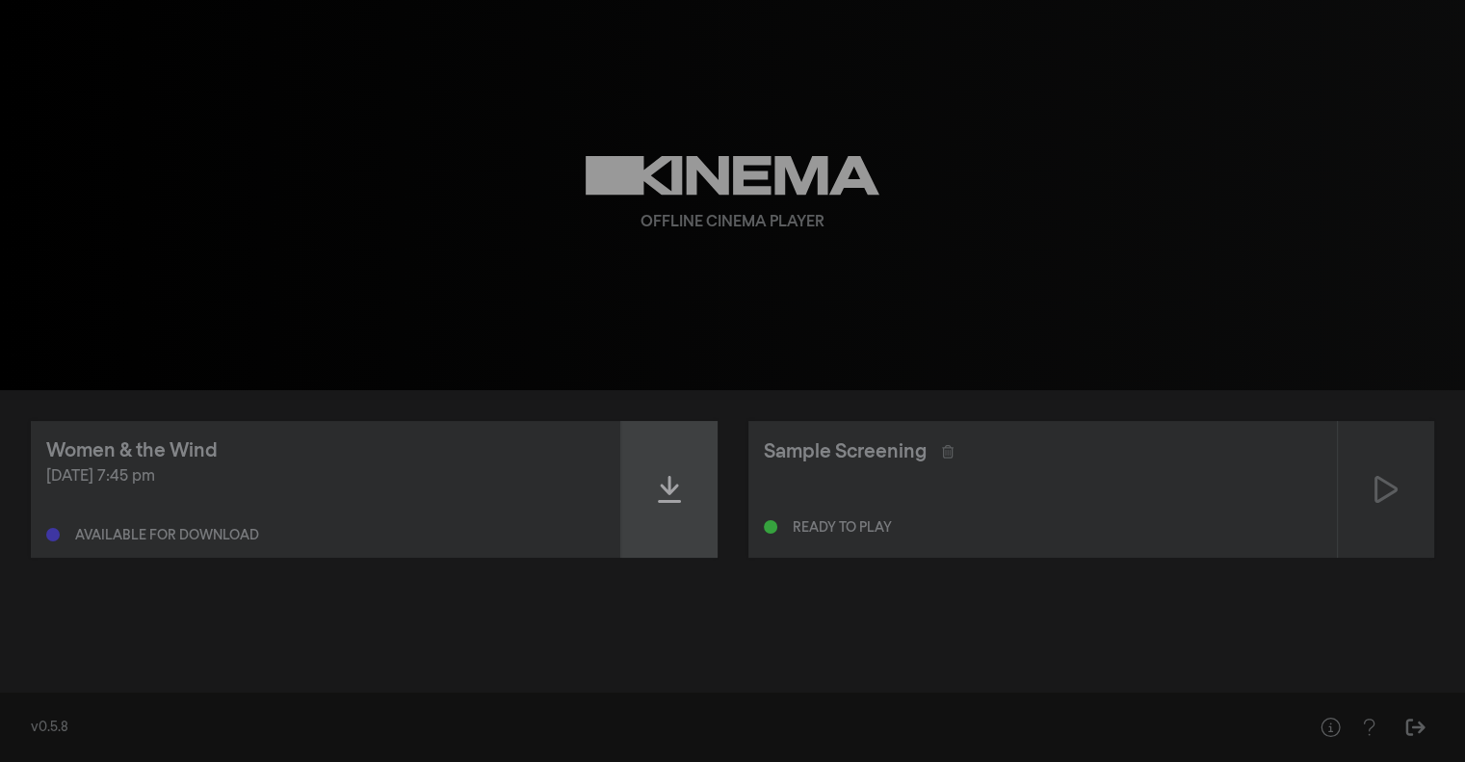
click at [649, 452] on div at bounding box center [669, 489] width 96 height 137
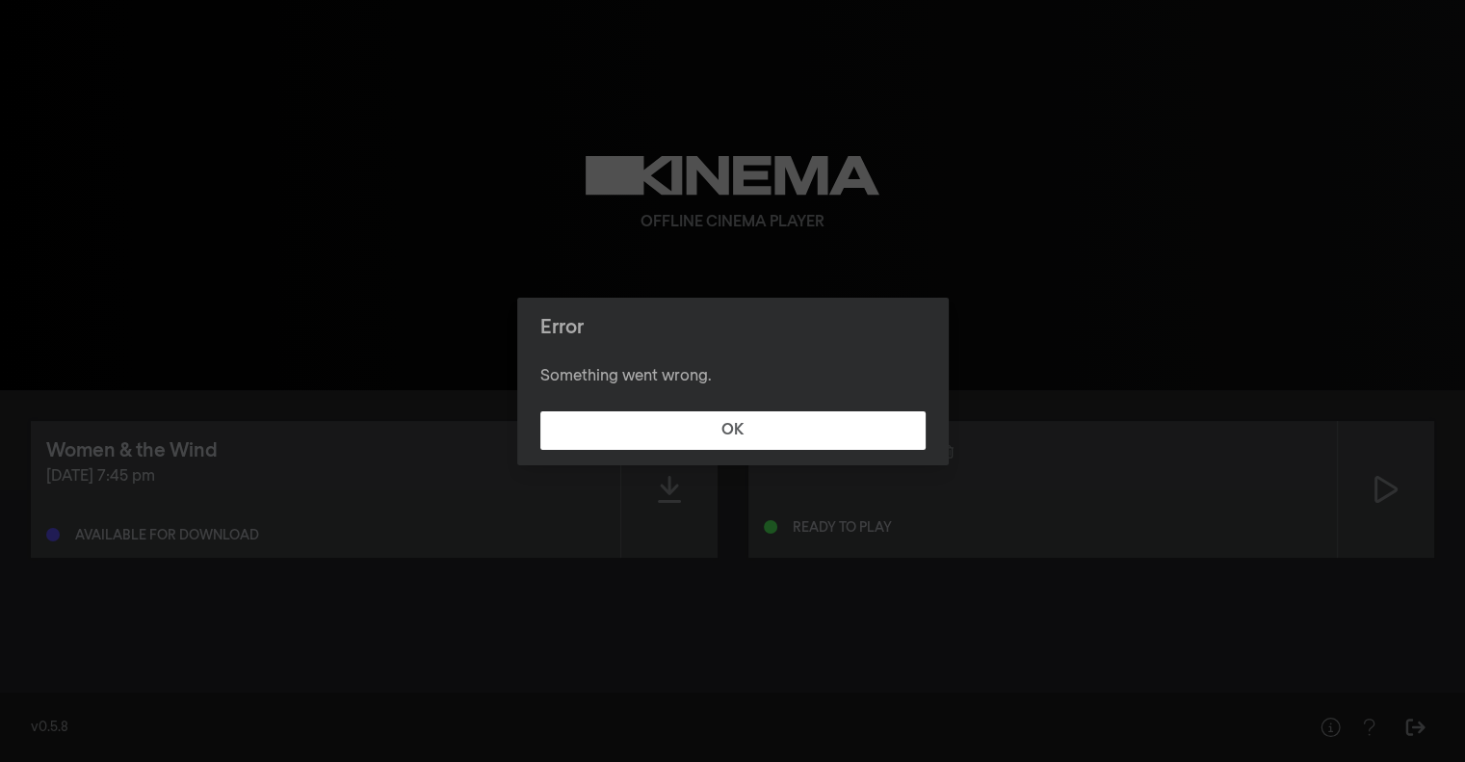
drag, startPoint x: 723, startPoint y: 427, endPoint x: 534, endPoint y: 133, distance: 349.1
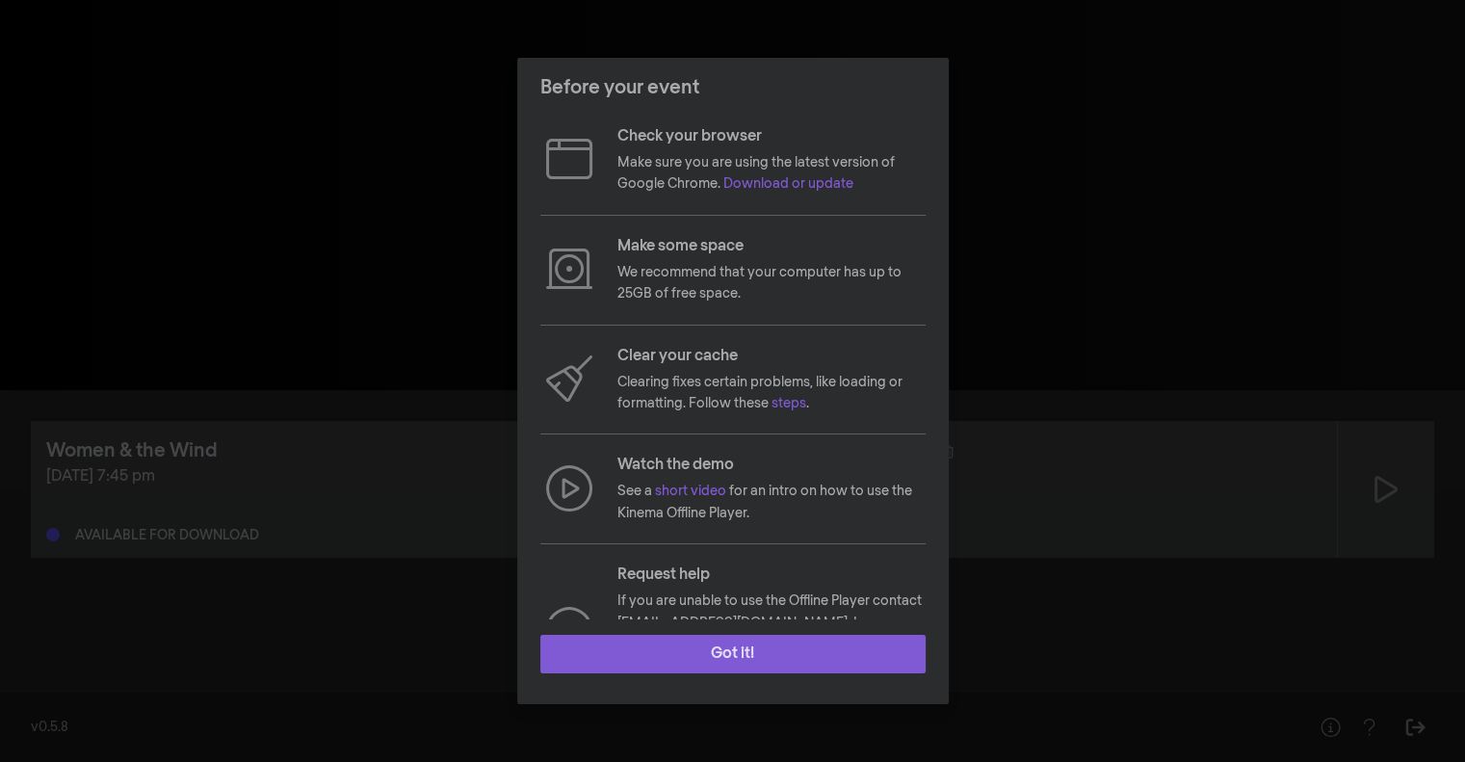
click at [703, 662] on button "Got it!" at bounding box center [732, 654] width 385 height 39
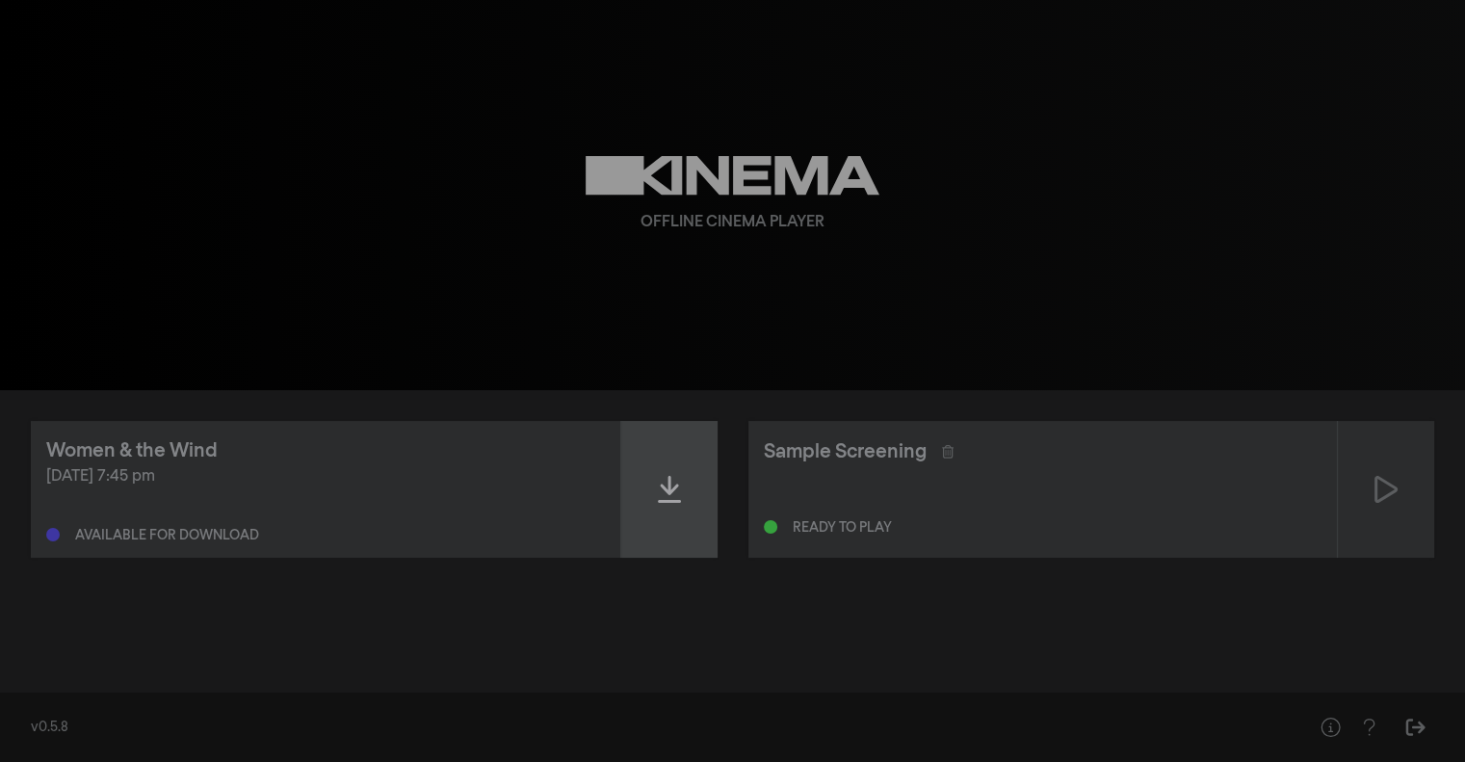
click at [675, 489] on icon at bounding box center [669, 489] width 23 height 31
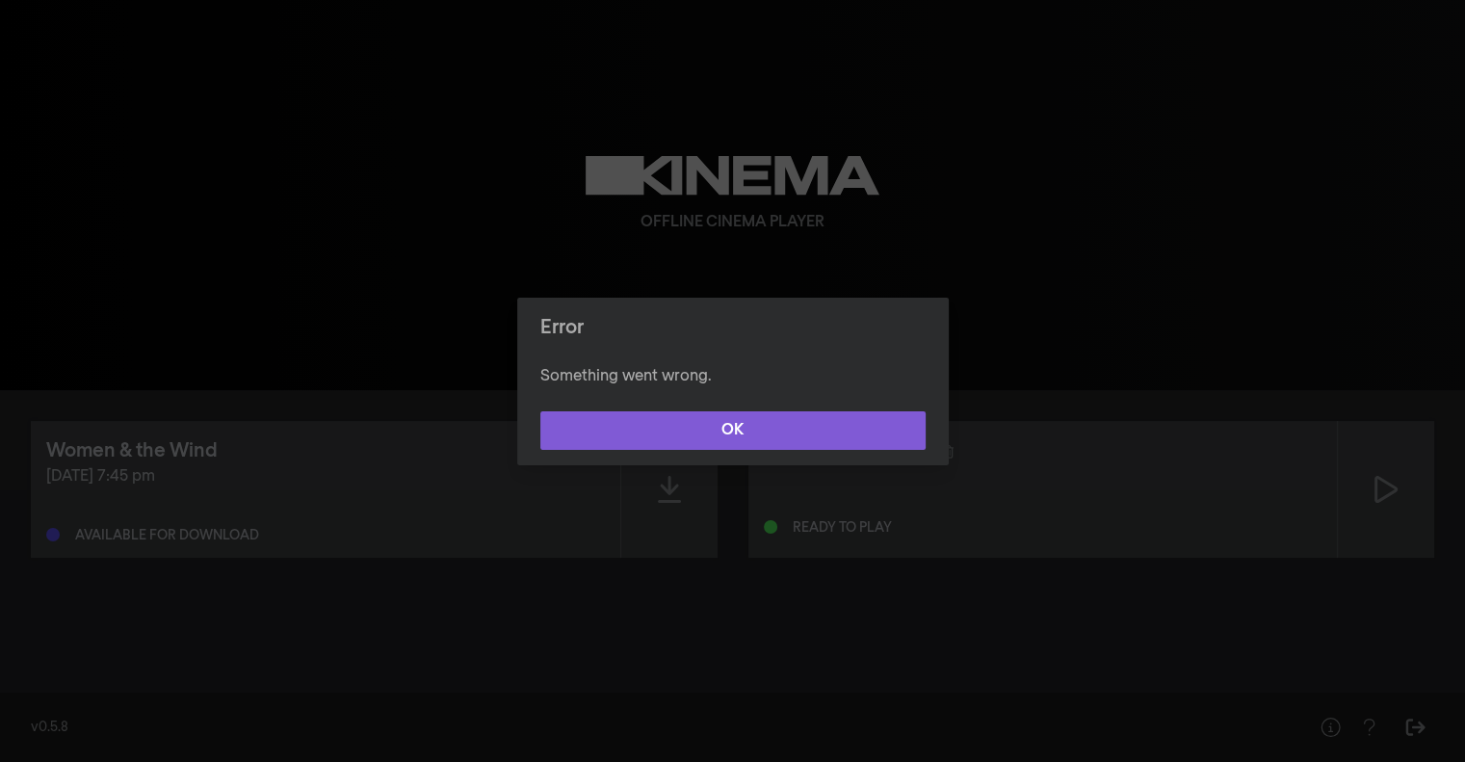
click at [712, 431] on button "OK" at bounding box center [732, 430] width 385 height 39
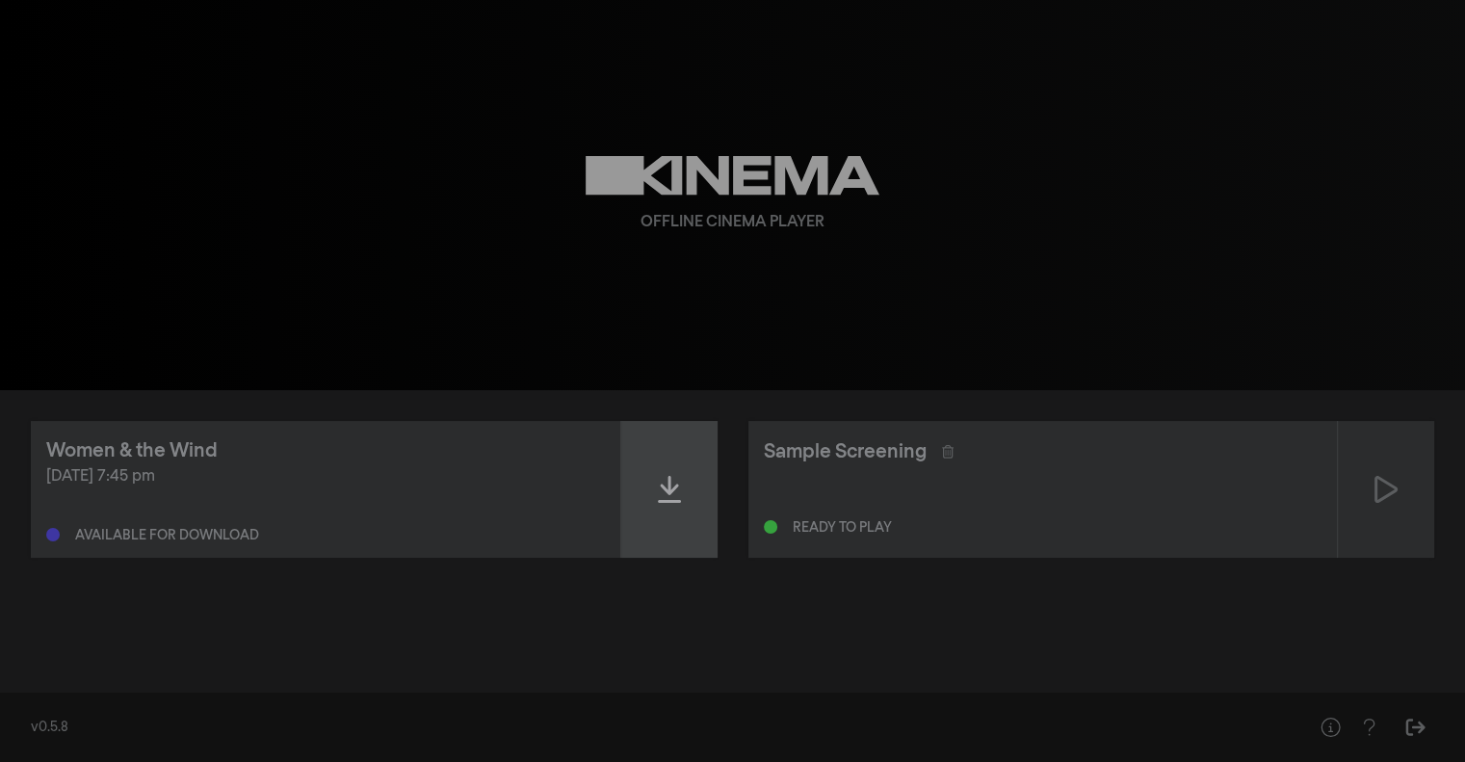
click at [661, 458] on div at bounding box center [669, 489] width 96 height 137
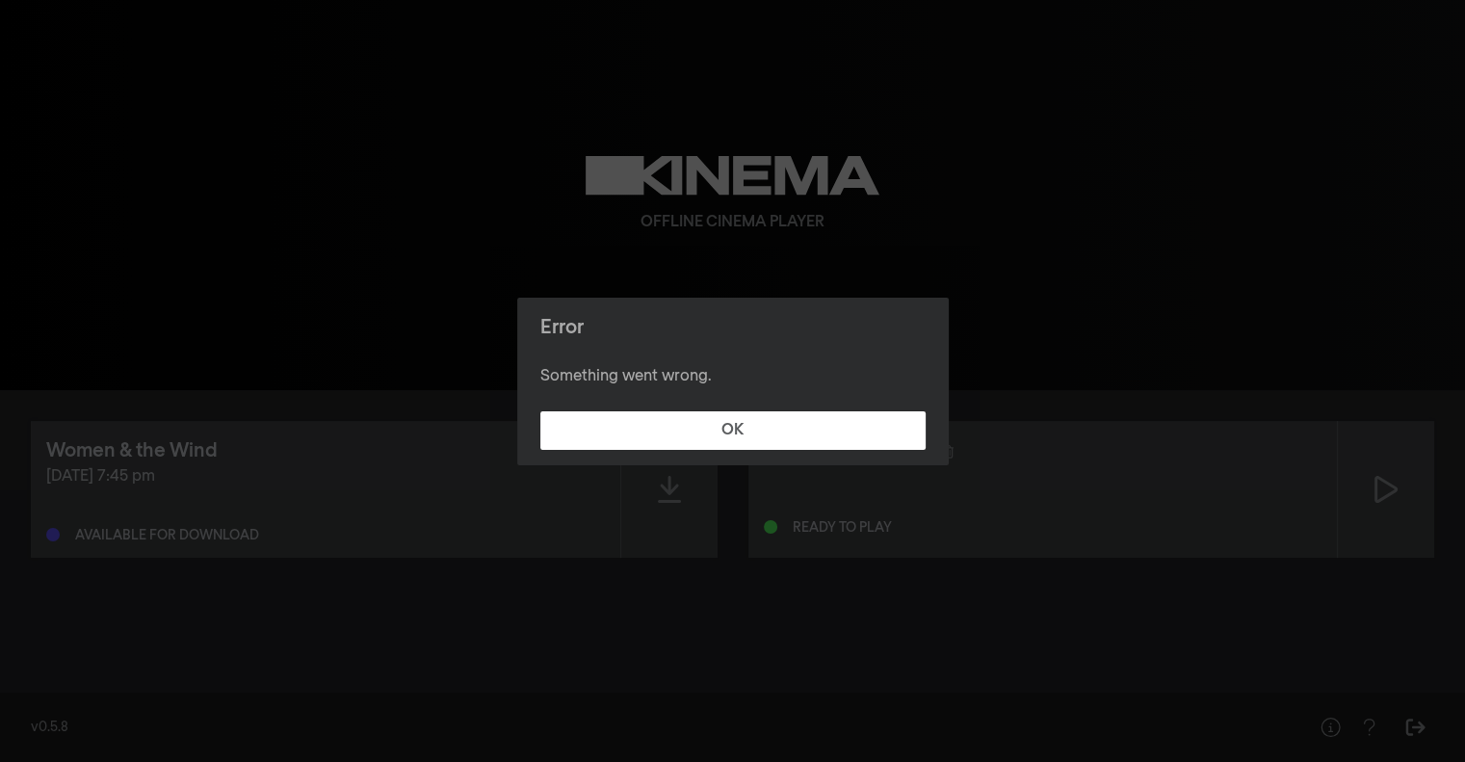
click at [704, 403] on footer "OK" at bounding box center [732, 430] width 431 height 69
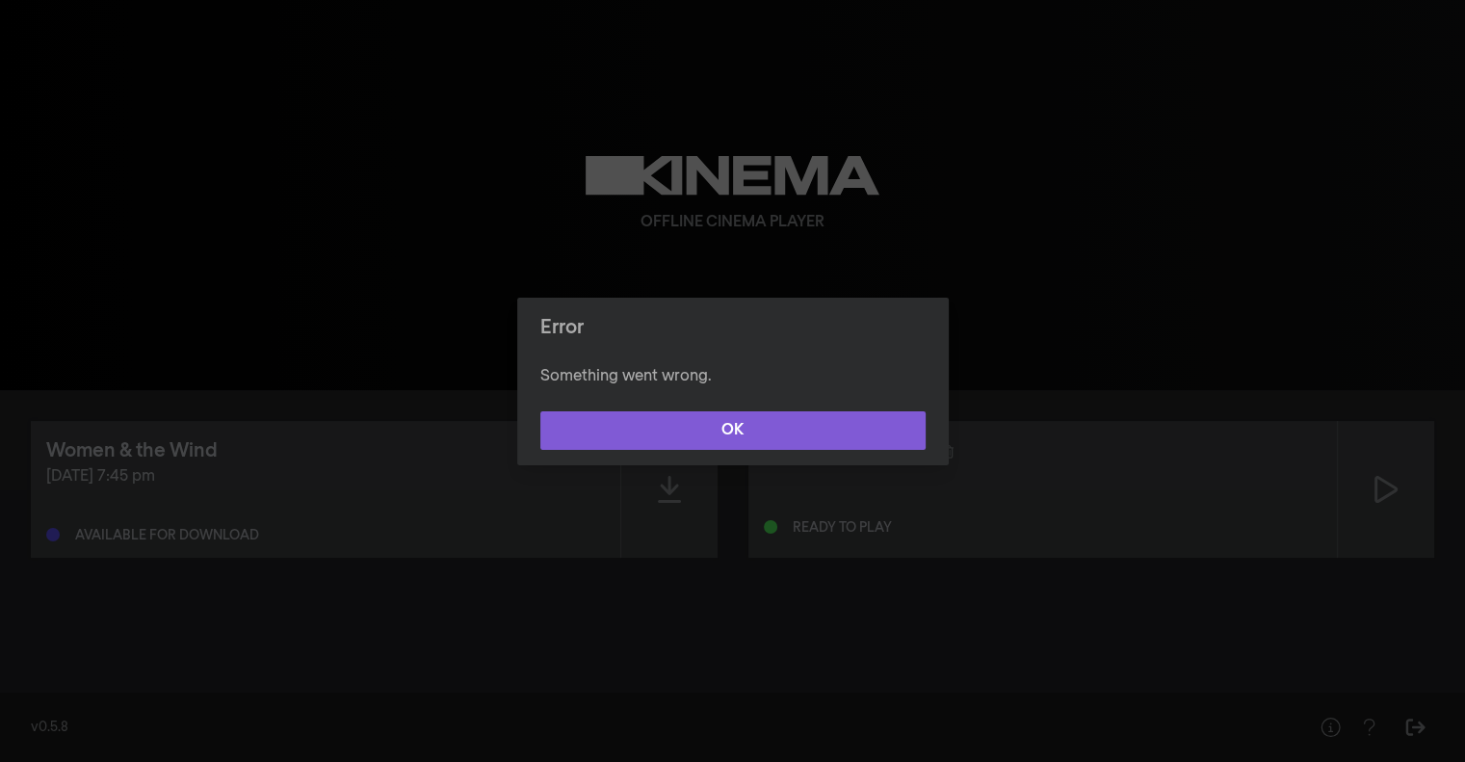
click at [706, 426] on button "OK" at bounding box center [732, 430] width 385 height 39
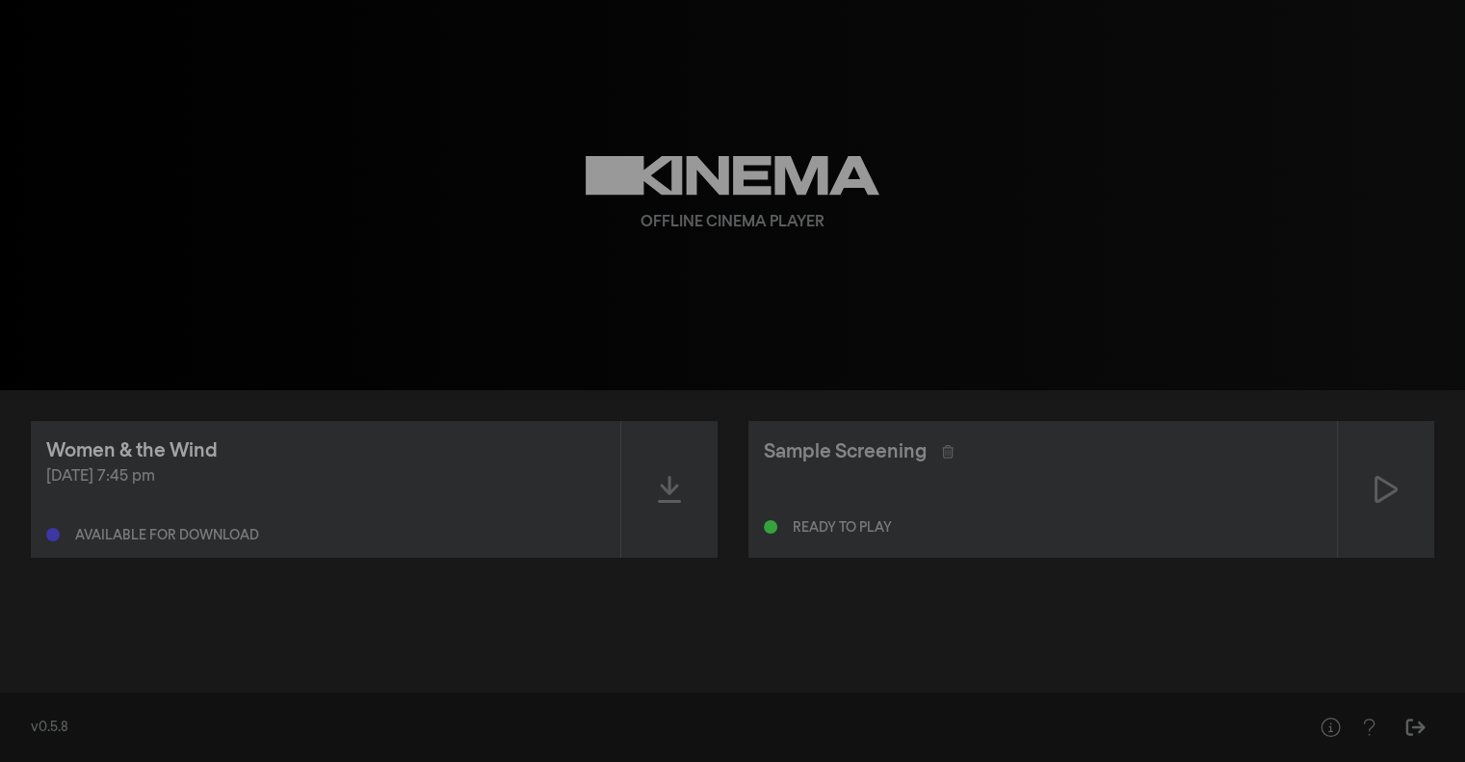
click at [120, 463] on div "Women & the Wind" at bounding box center [131, 450] width 171 height 29
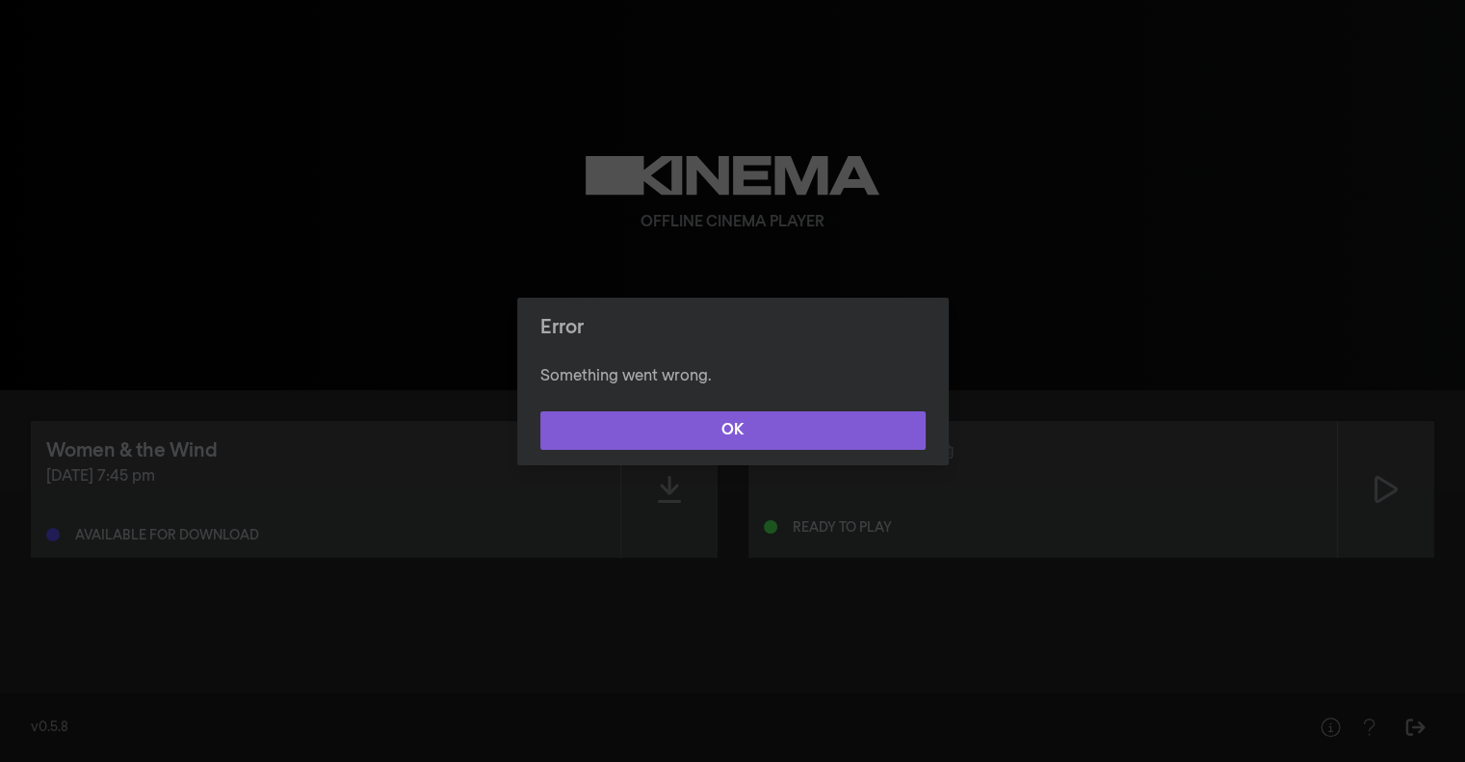
click at [746, 427] on button "OK" at bounding box center [732, 430] width 385 height 39
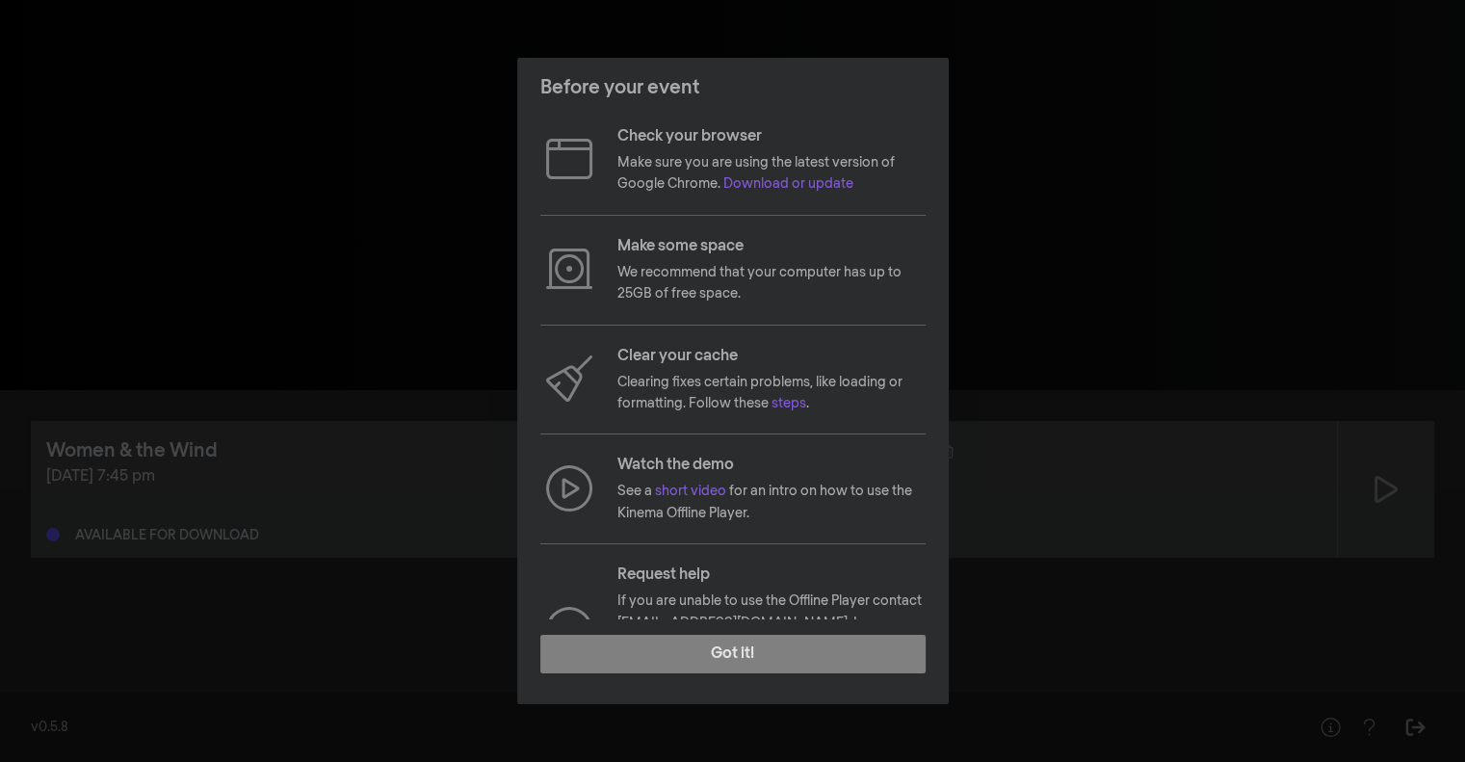
click at [744, 634] on footer "Got it!" at bounding box center [732, 661] width 431 height 85
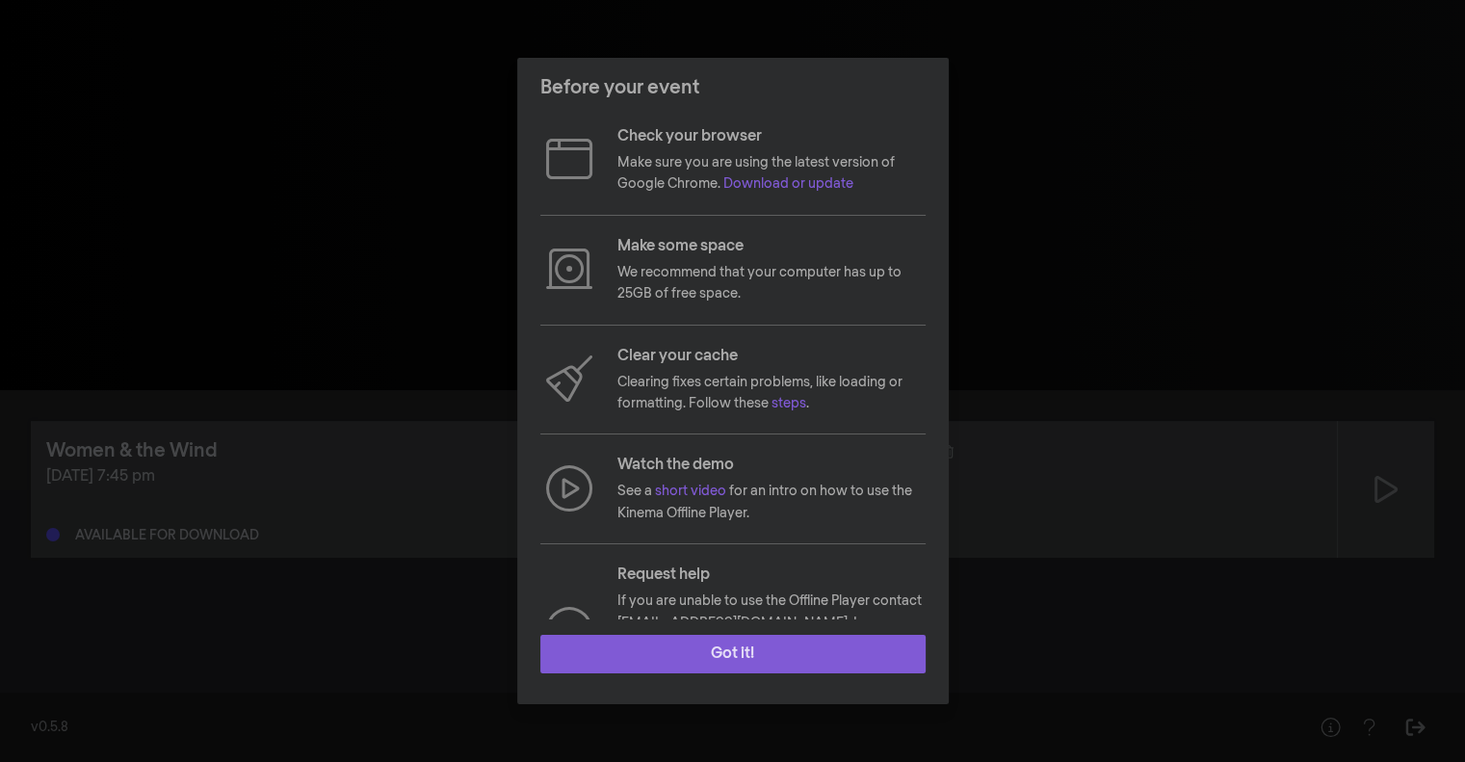
click at [749, 658] on button "Got it!" at bounding box center [732, 654] width 385 height 39
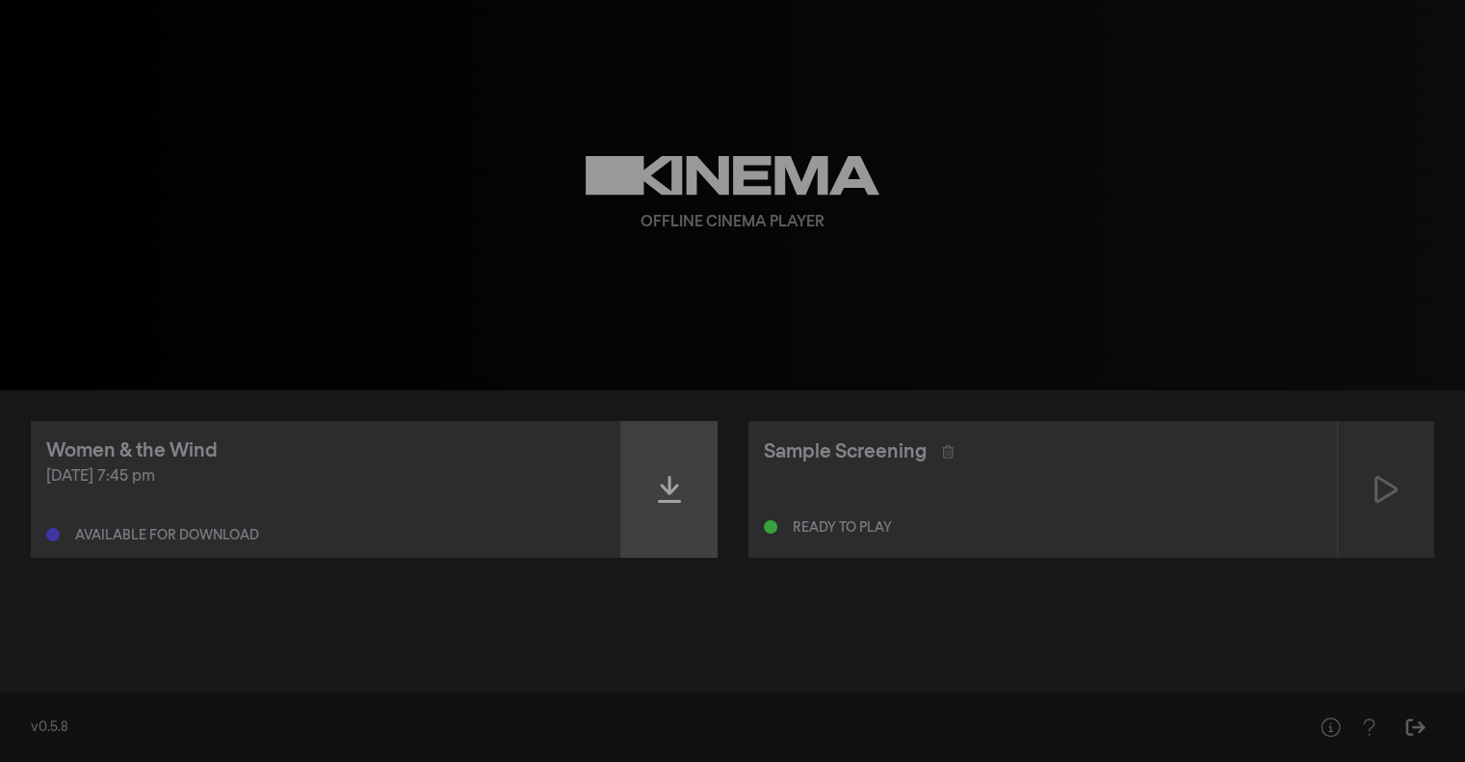
click at [678, 495] on icon at bounding box center [669, 489] width 23 height 31
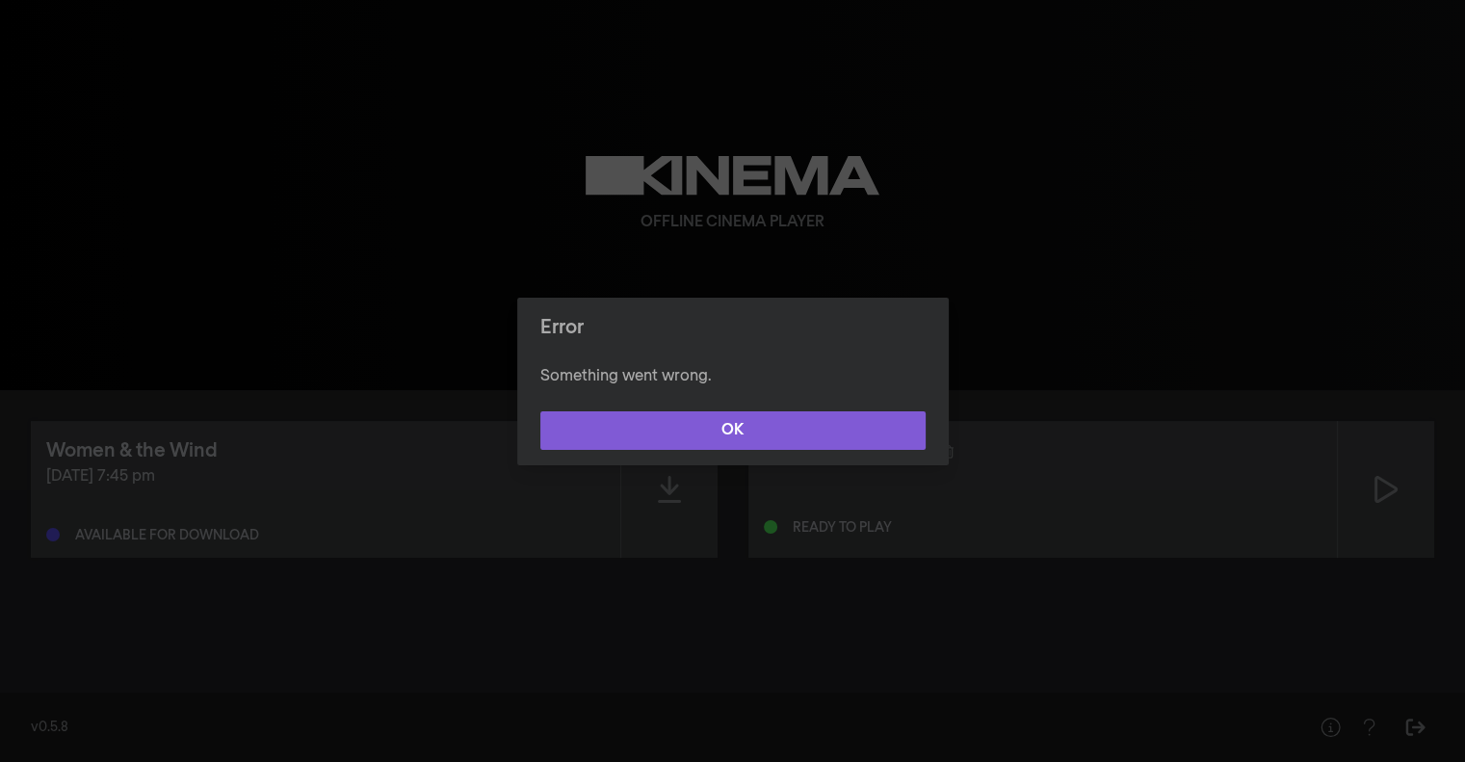
click at [724, 421] on button "OK" at bounding box center [732, 430] width 385 height 39
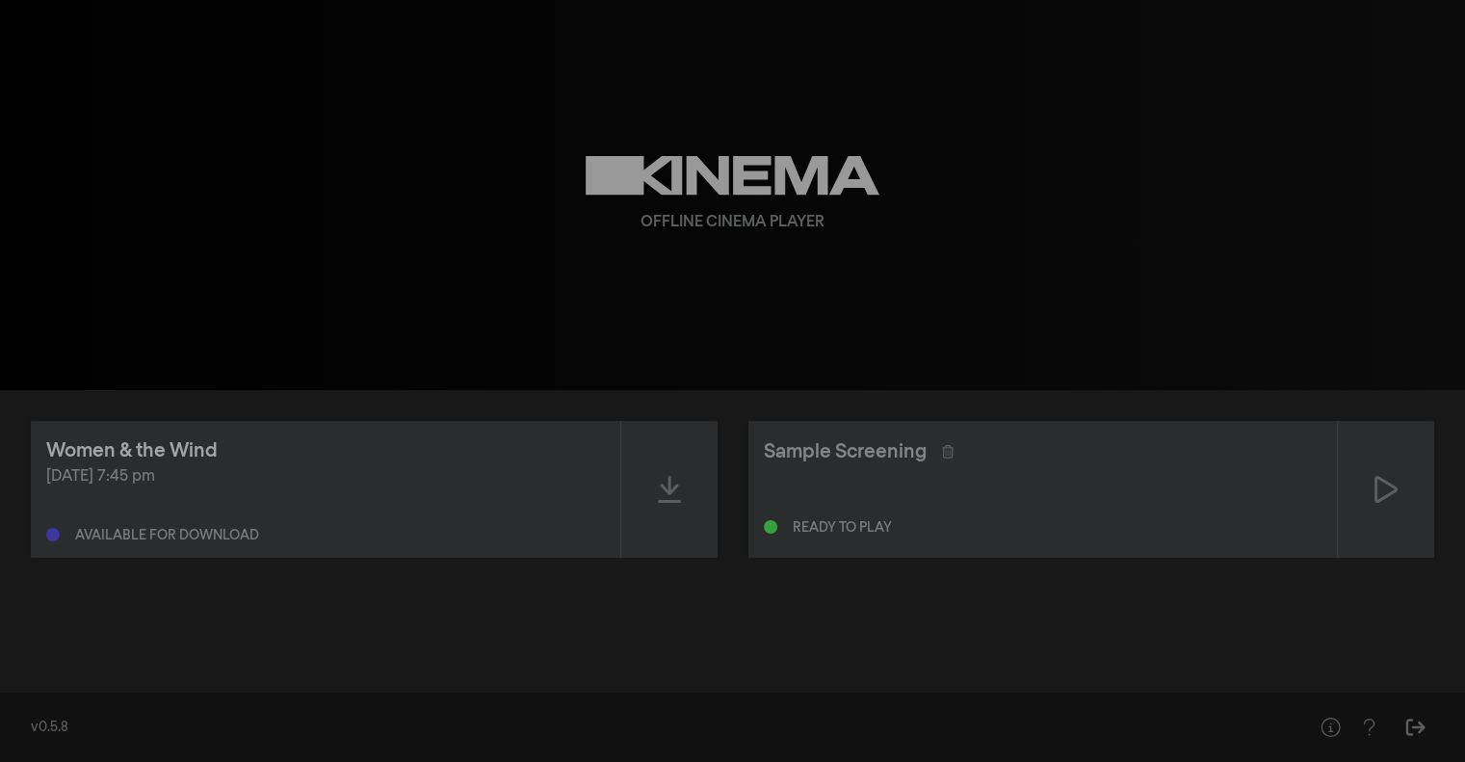
click at [205, 443] on div "Women & the Wind" at bounding box center [131, 450] width 171 height 29
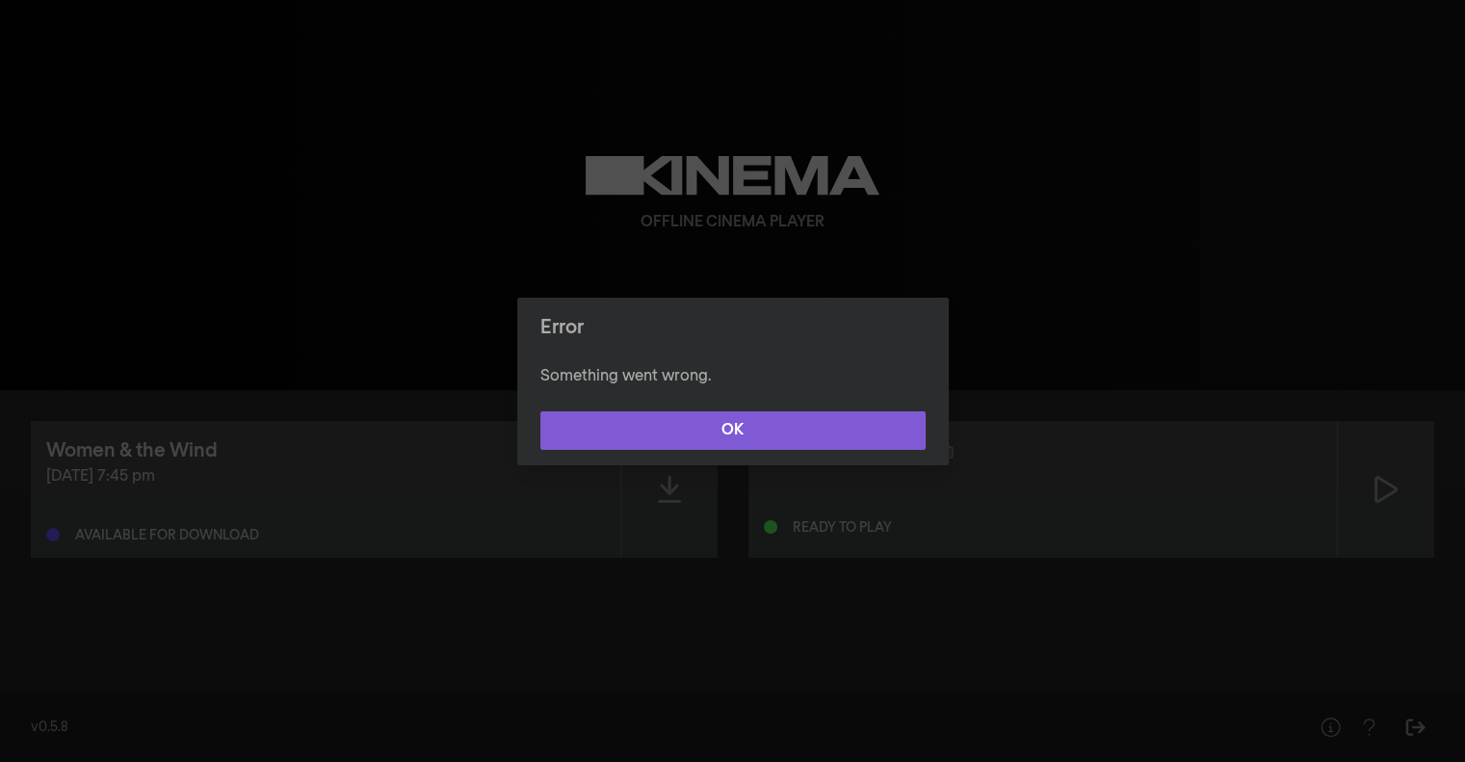
click at [605, 416] on button "OK" at bounding box center [732, 430] width 385 height 39
